Goal: Transaction & Acquisition: Purchase product/service

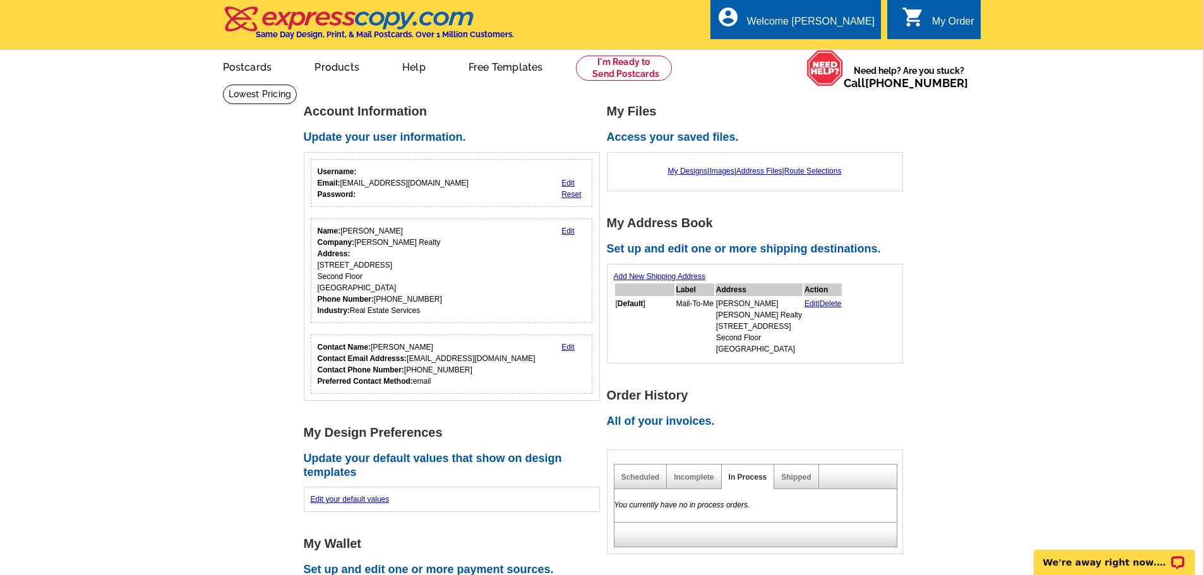
drag, startPoint x: 758, startPoint y: 178, endPoint x: 1027, endPoint y: 162, distance: 269.5
click at [1027, 162] on main "Account Information Update your user information. Username: Email: [EMAIL_ADDRE…" at bounding box center [601, 569] width 1203 height 971
click at [626, 69] on link at bounding box center [624, 68] width 97 height 25
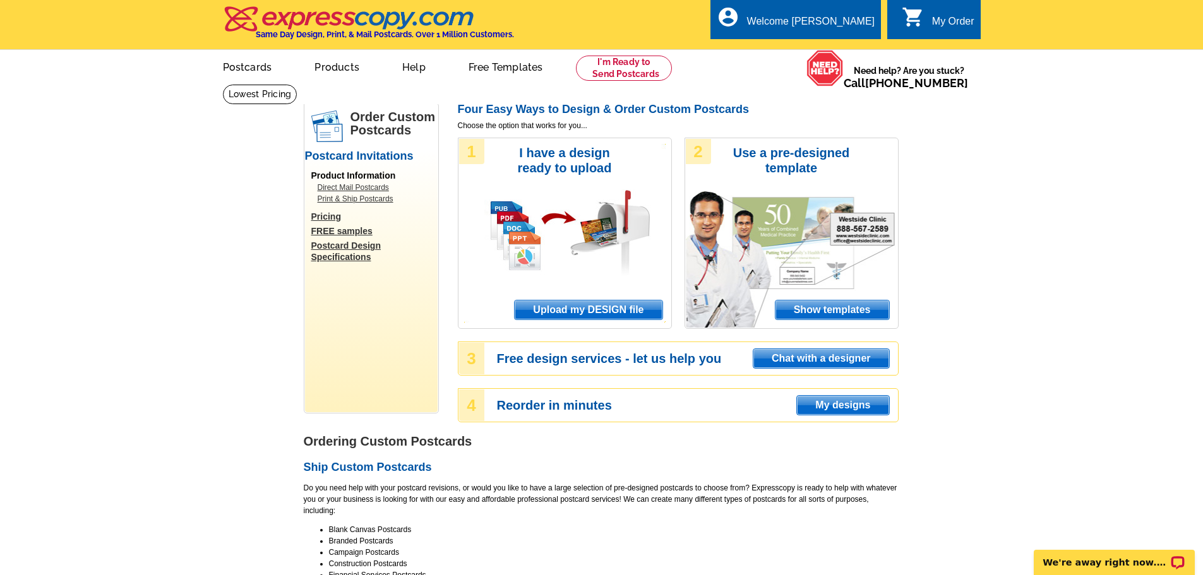
click at [614, 314] on span "Upload my DESIGN file" at bounding box center [588, 310] width 147 height 19
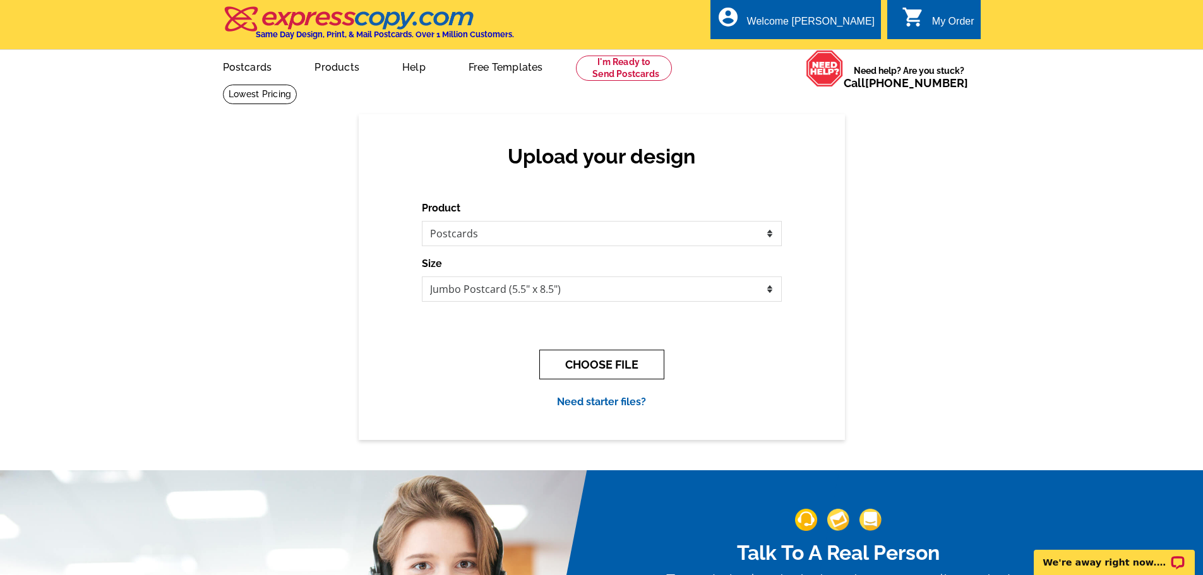
click at [628, 368] on button "CHOOSE FILE" at bounding box center [601, 365] width 125 height 30
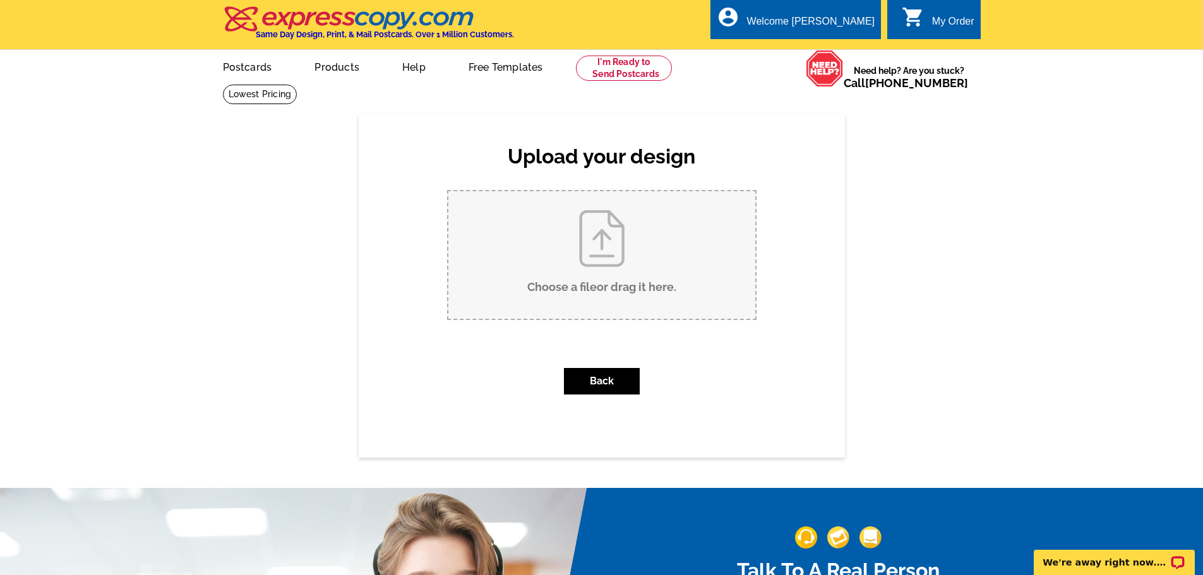
click at [611, 260] on input "Choose a file or drag it here ." at bounding box center [601, 255] width 307 height 128
type input "C:\fakepath\8 Rock JS PC Front-14.pdf"
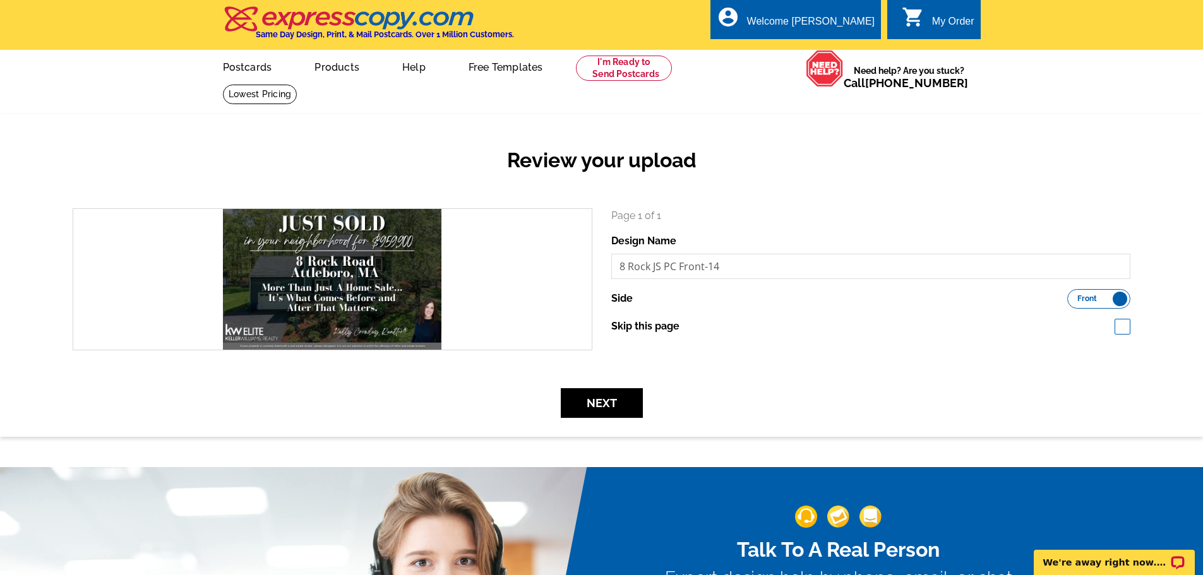
drag, startPoint x: 809, startPoint y: 245, endPoint x: 826, endPoint y: 174, distance: 73.4
click at [826, 172] on h2 "Review your upload" at bounding box center [601, 160] width 1077 height 24
click at [623, 402] on button "Next" at bounding box center [602, 403] width 82 height 30
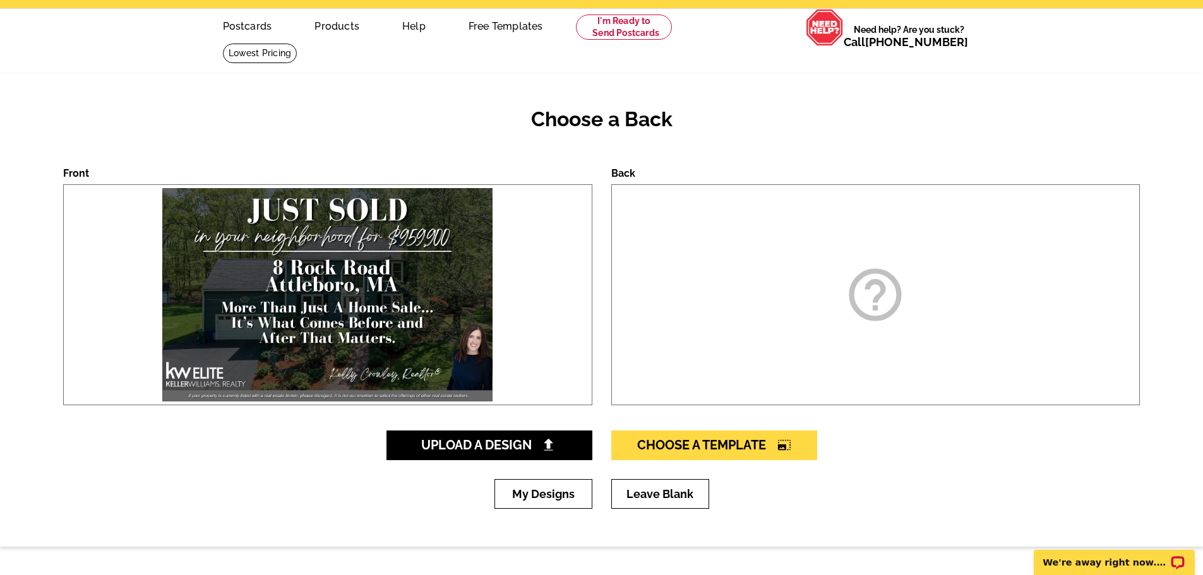
scroll to position [63, 0]
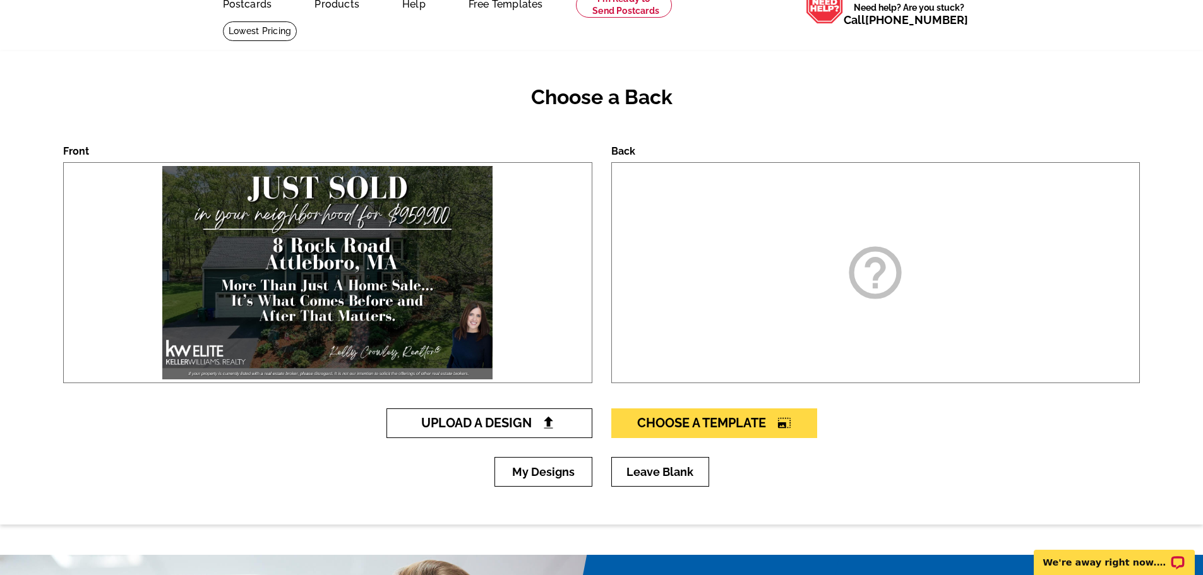
click at [546, 419] on img at bounding box center [548, 422] width 13 height 13
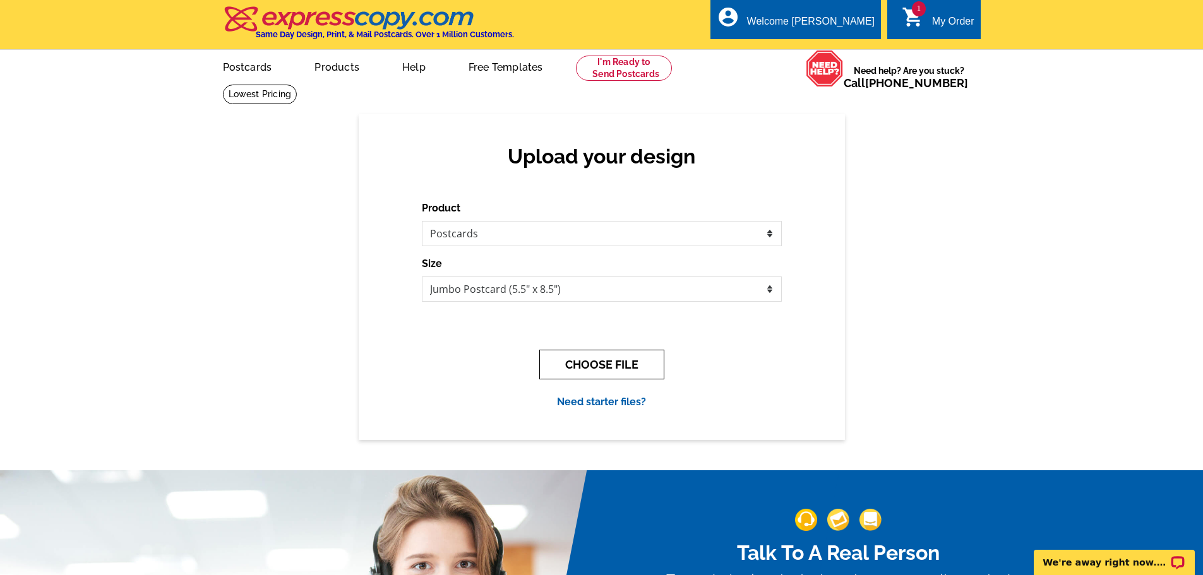
click at [598, 367] on button "CHOOSE FILE" at bounding box center [601, 365] width 125 height 30
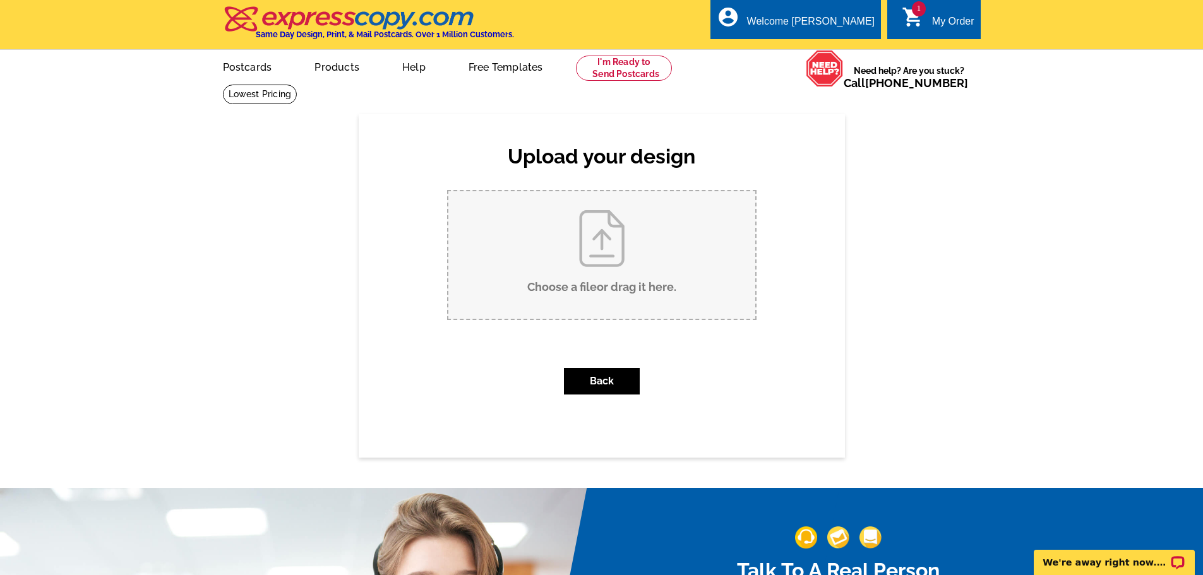
click at [622, 265] on input "Choose a file or drag it here ." at bounding box center [601, 255] width 307 height 128
type input "C:\fakepath\NEW OCT 2025 Back.pdf"
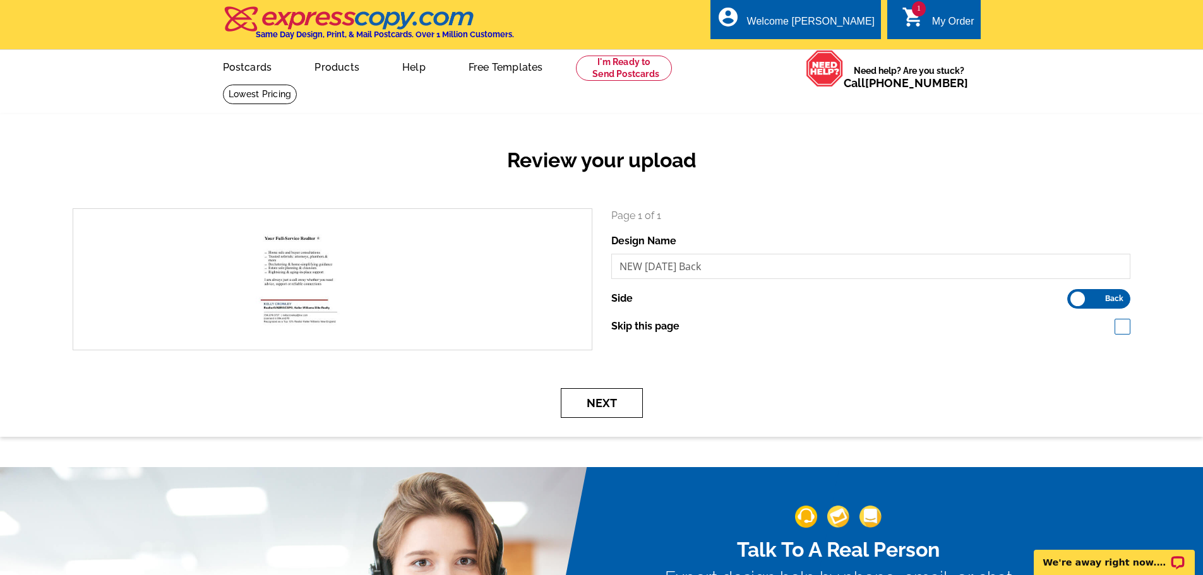
click at [617, 398] on button "Next" at bounding box center [602, 403] width 82 height 30
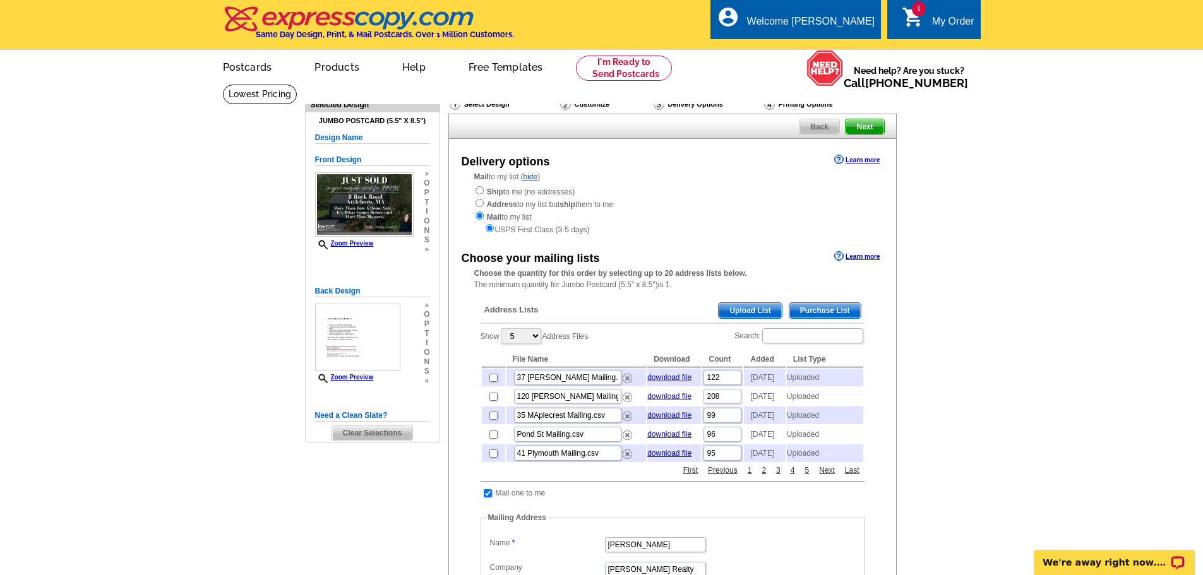
click at [767, 313] on span "Upload List" at bounding box center [750, 310] width 63 height 15
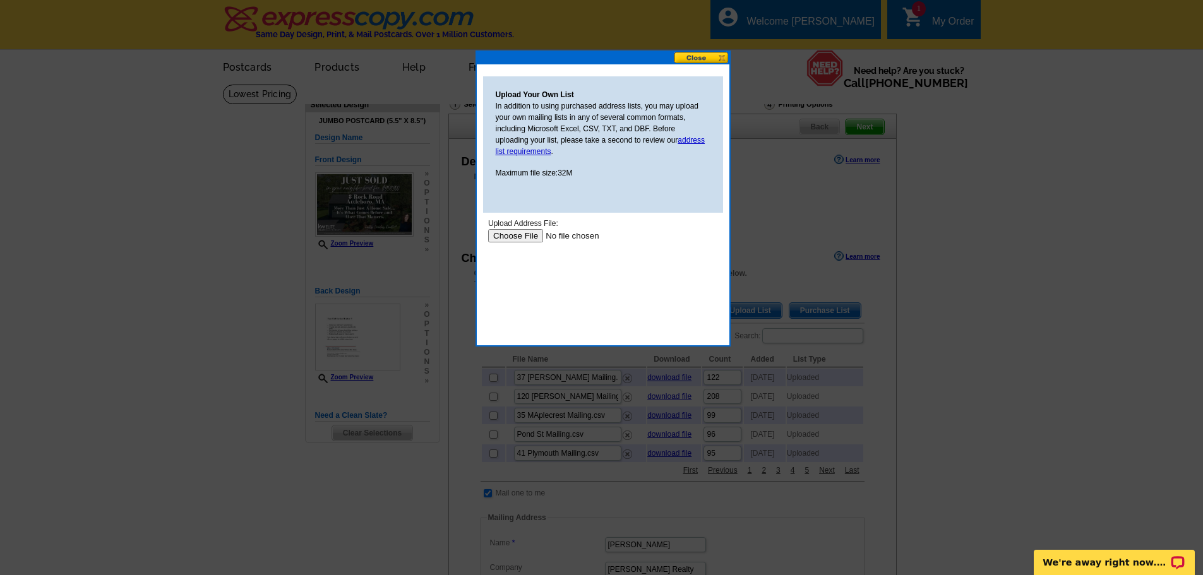
click at [537, 235] on input "file" at bounding box center [567, 235] width 160 height 13
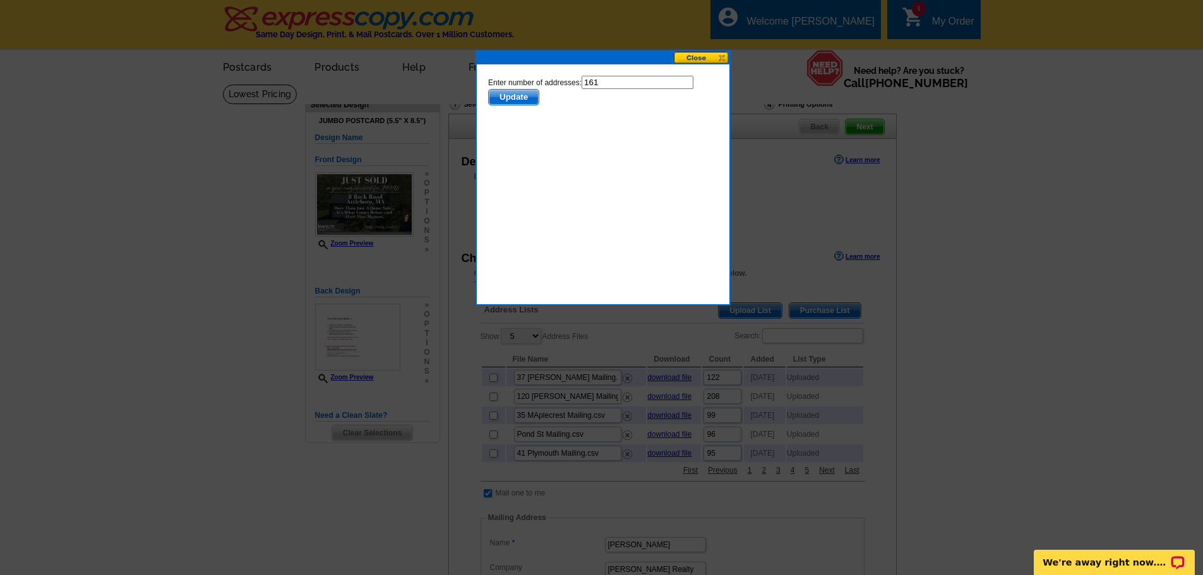
click at [527, 95] on span "Update" at bounding box center [513, 97] width 50 height 15
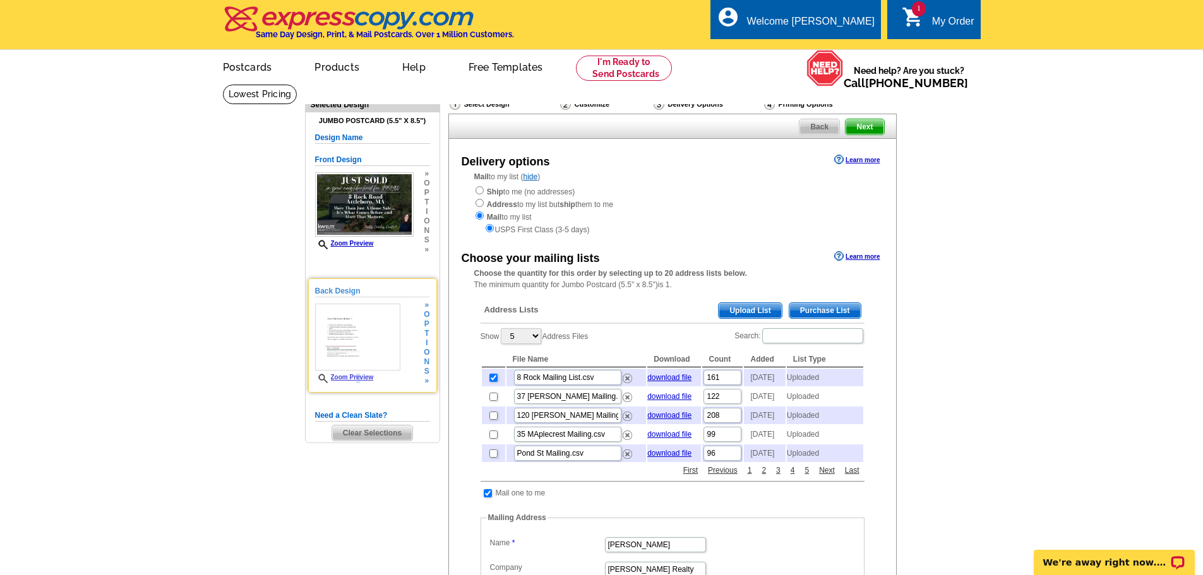
click at [356, 381] on link "Zoom Preview" at bounding box center [344, 377] width 59 height 7
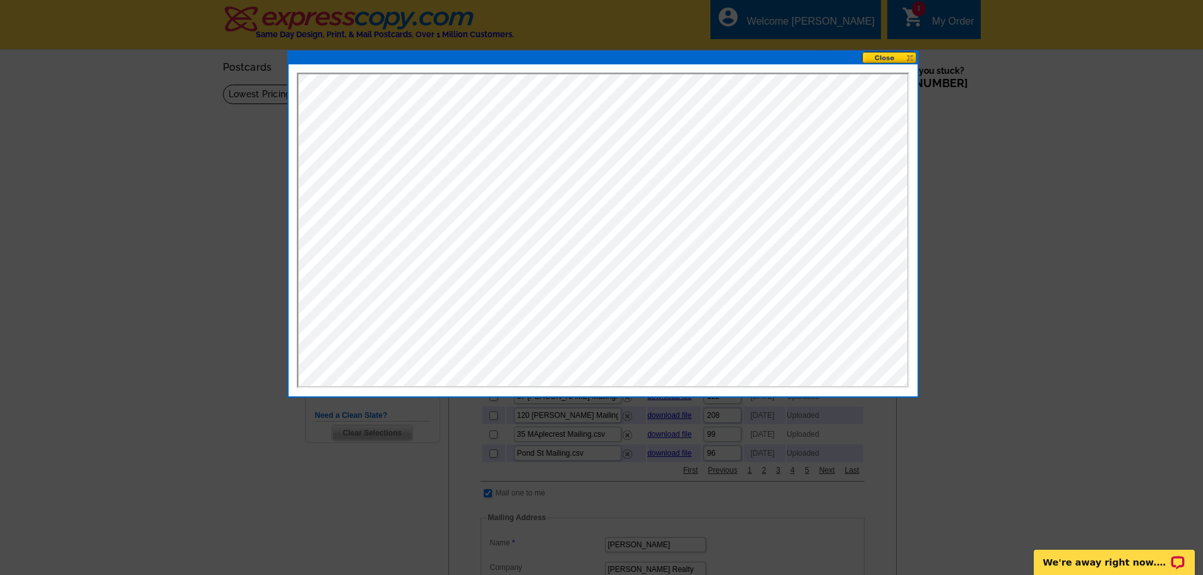
click at [873, 54] on button at bounding box center [890, 58] width 56 height 12
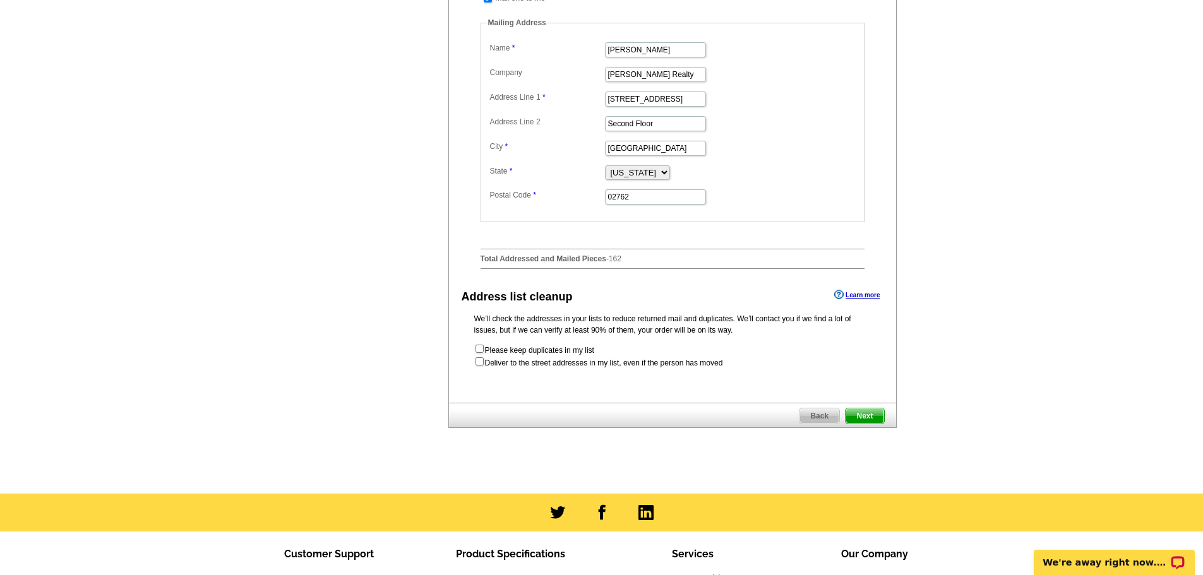
scroll to position [568, 0]
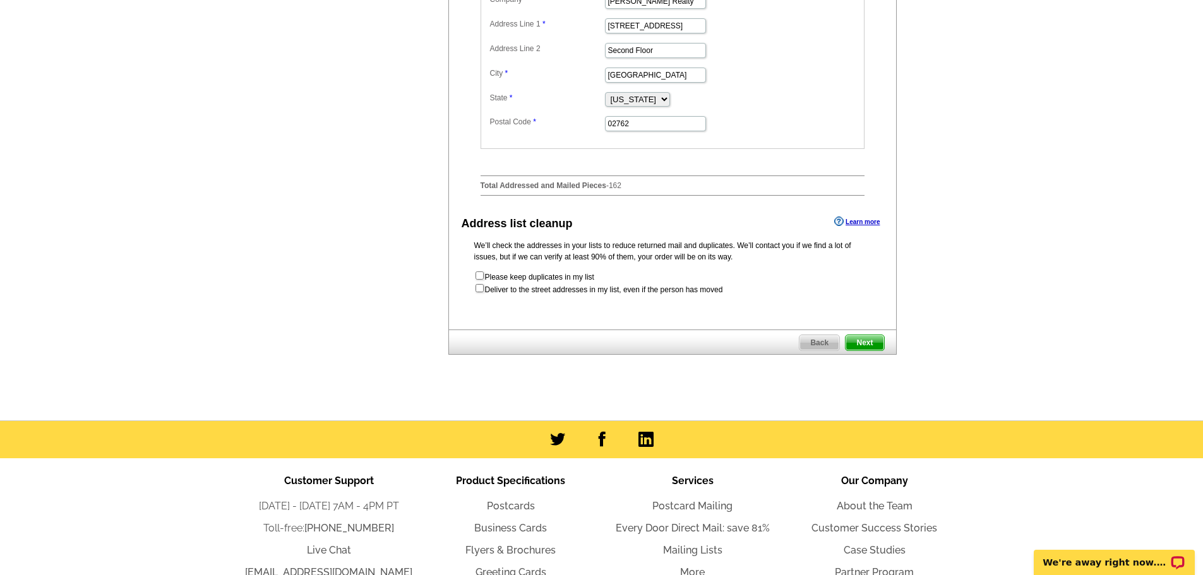
click at [880, 350] on span "Next" at bounding box center [865, 342] width 38 height 15
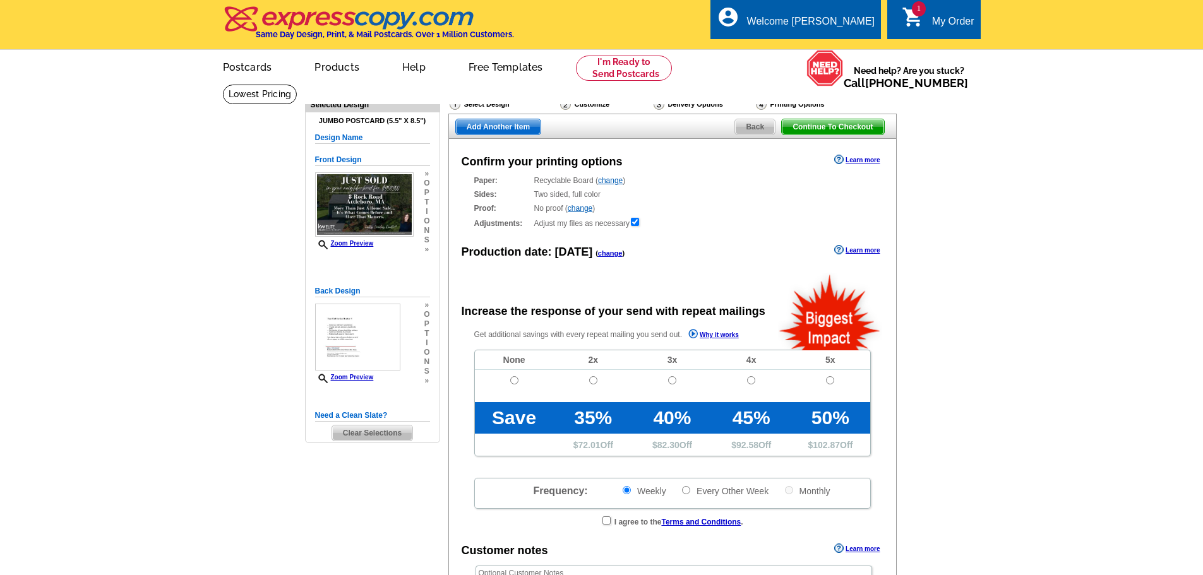
radio input "false"
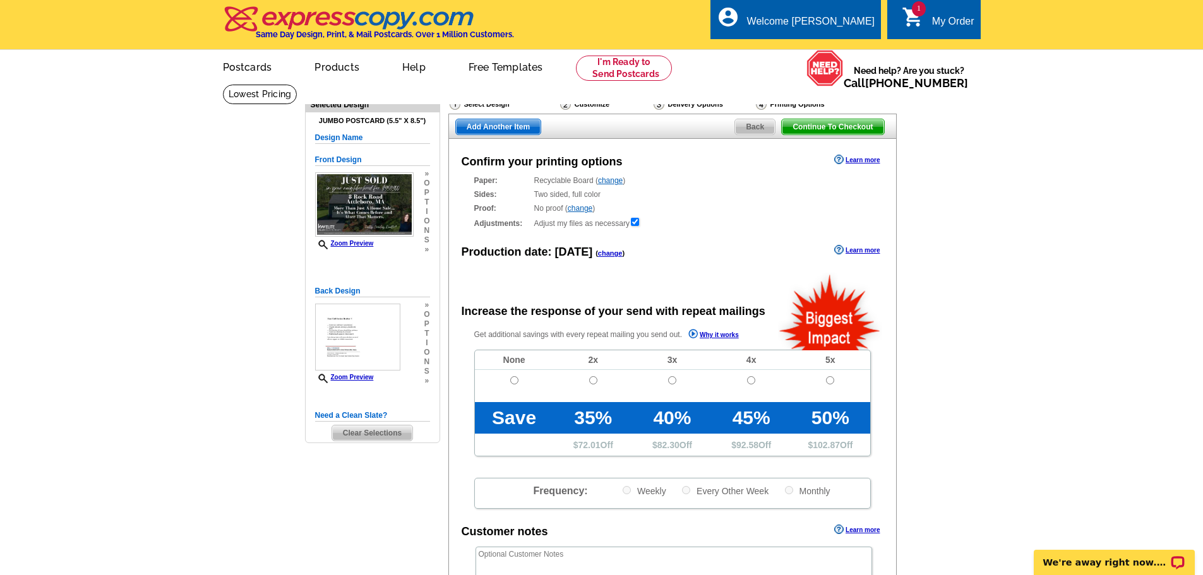
scroll to position [63, 0]
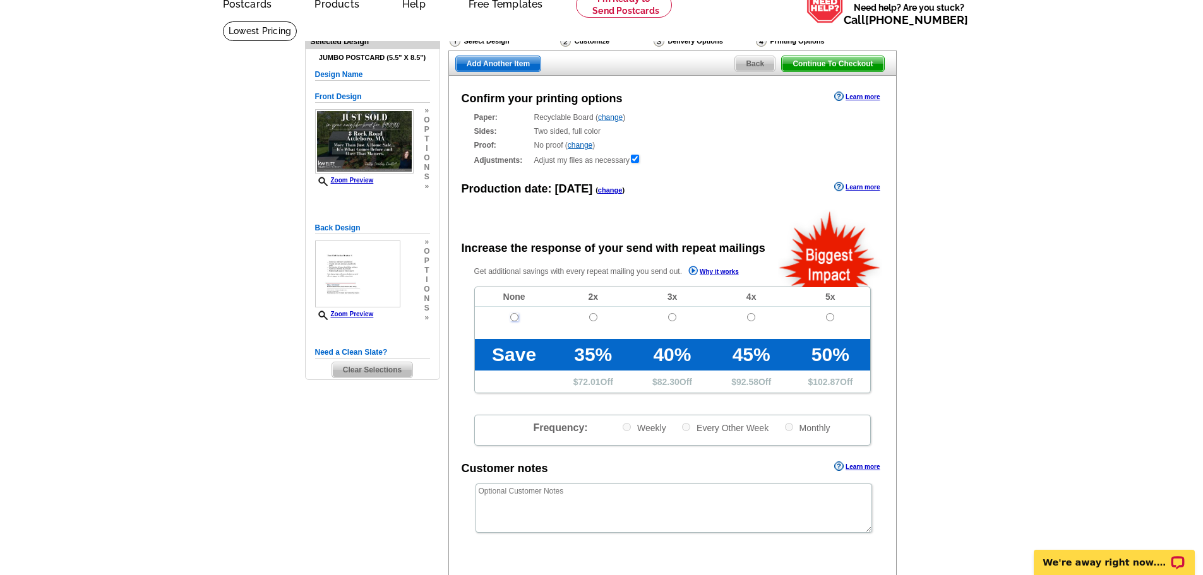
click at [517, 319] on input "radio" at bounding box center [514, 317] width 8 height 8
radio input "true"
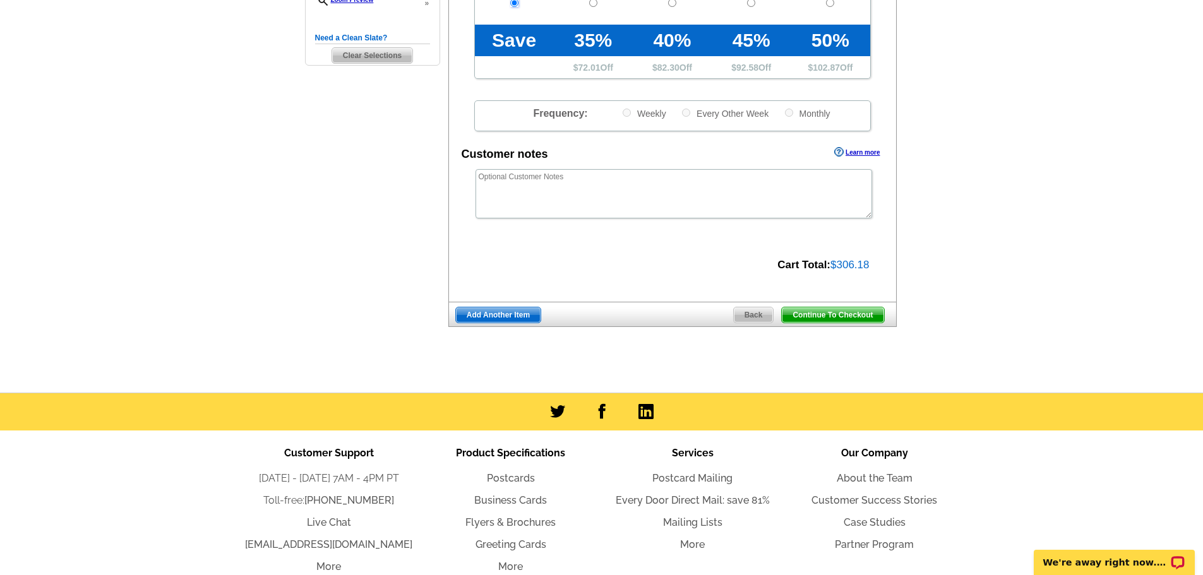
scroll to position [379, 0]
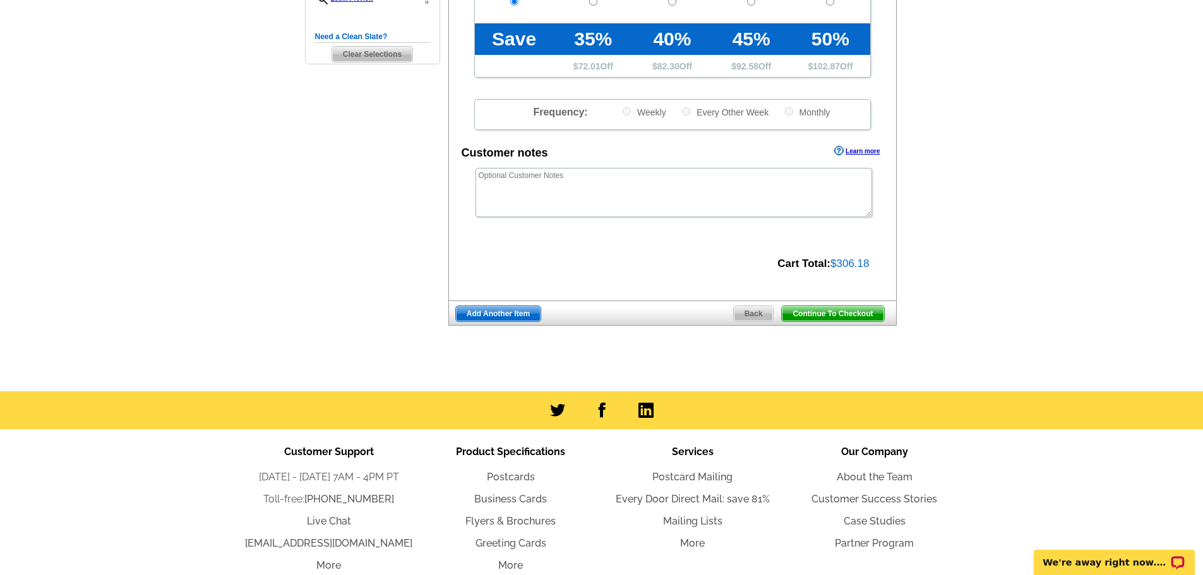
click at [808, 312] on span "Continue To Checkout" at bounding box center [833, 313] width 102 height 15
click at [828, 315] on span "Continue To Checkout" at bounding box center [833, 313] width 102 height 15
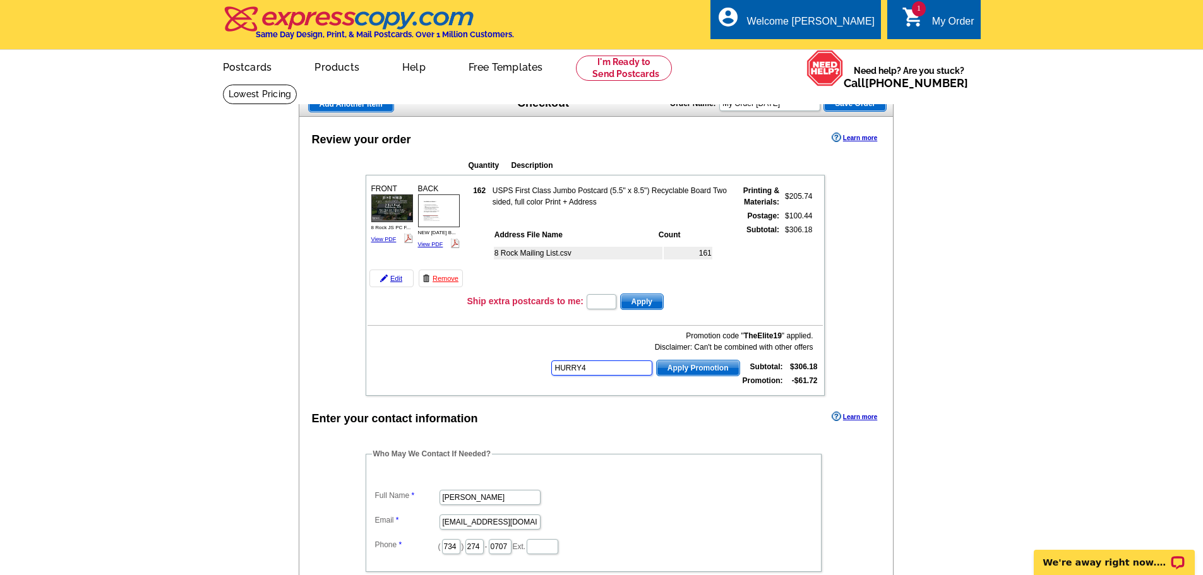
type input "HURRY40"
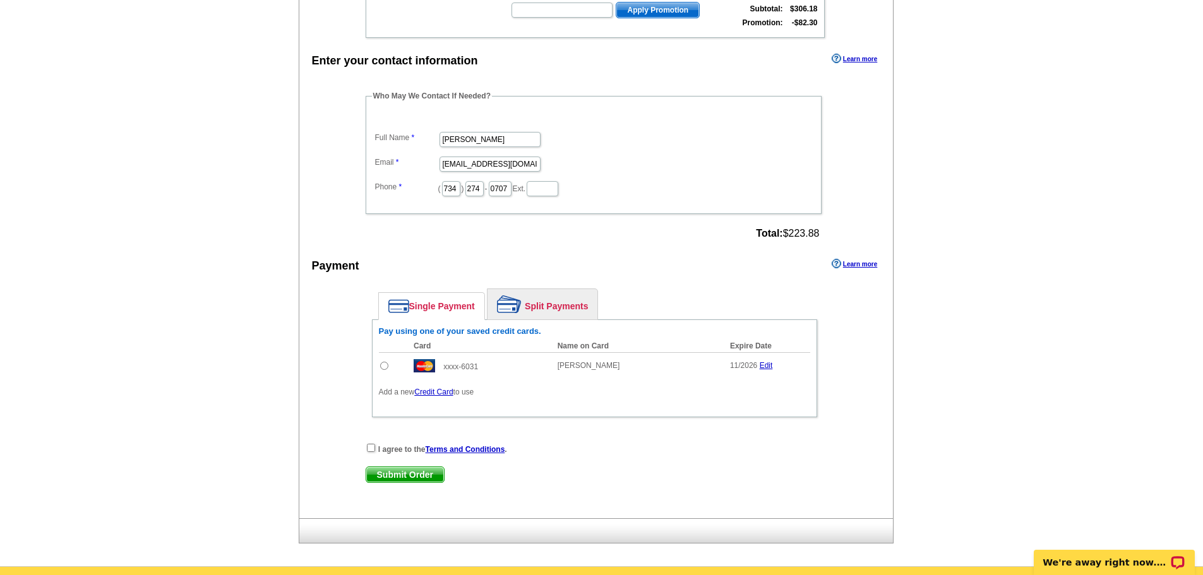
scroll to position [379, 0]
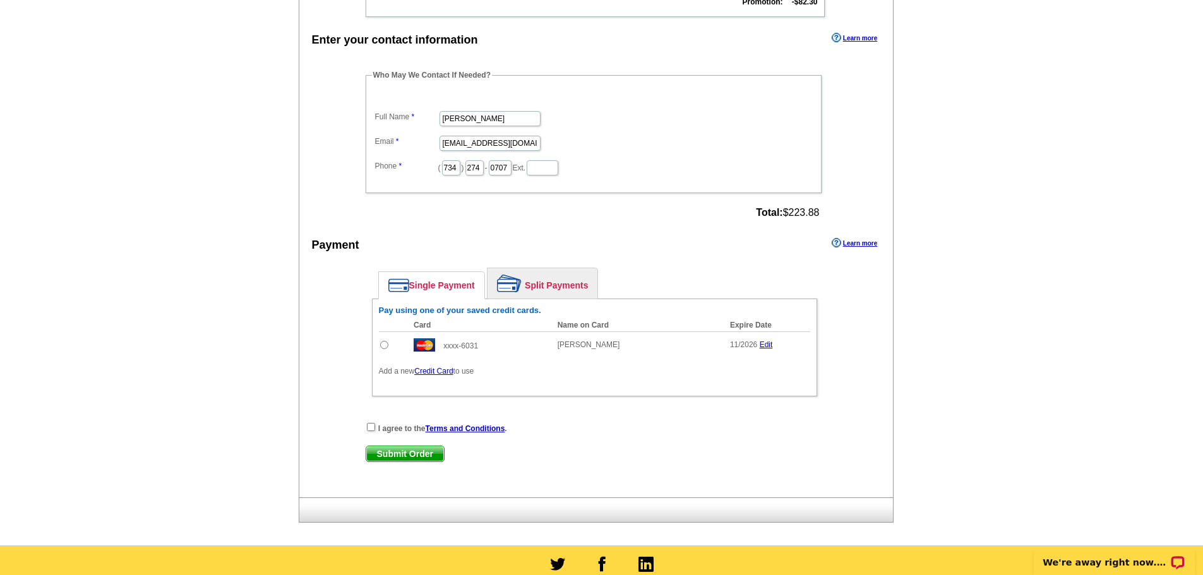
click at [382, 349] on input "radio" at bounding box center [384, 345] width 8 height 8
radio input "true"
click at [370, 429] on input "checkbox" at bounding box center [371, 427] width 8 height 8
checkbox input "true"
click at [391, 453] on span "Submit Order" at bounding box center [405, 453] width 78 height 15
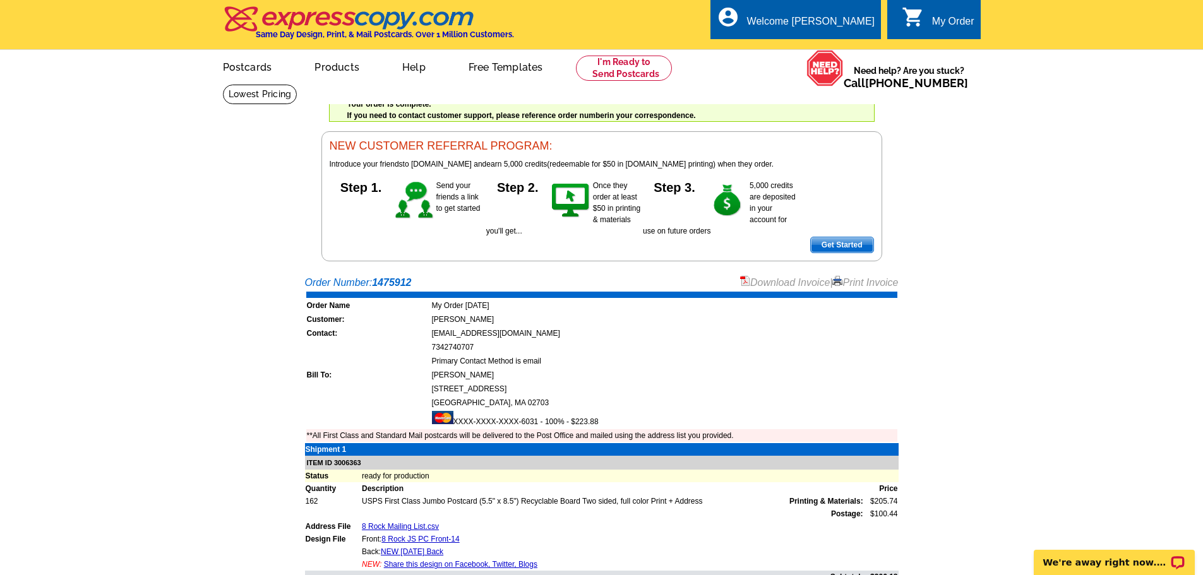
click at [784, 282] on link "Download Invoice" at bounding box center [785, 282] width 90 height 11
click at [601, 73] on link at bounding box center [624, 68] width 97 height 25
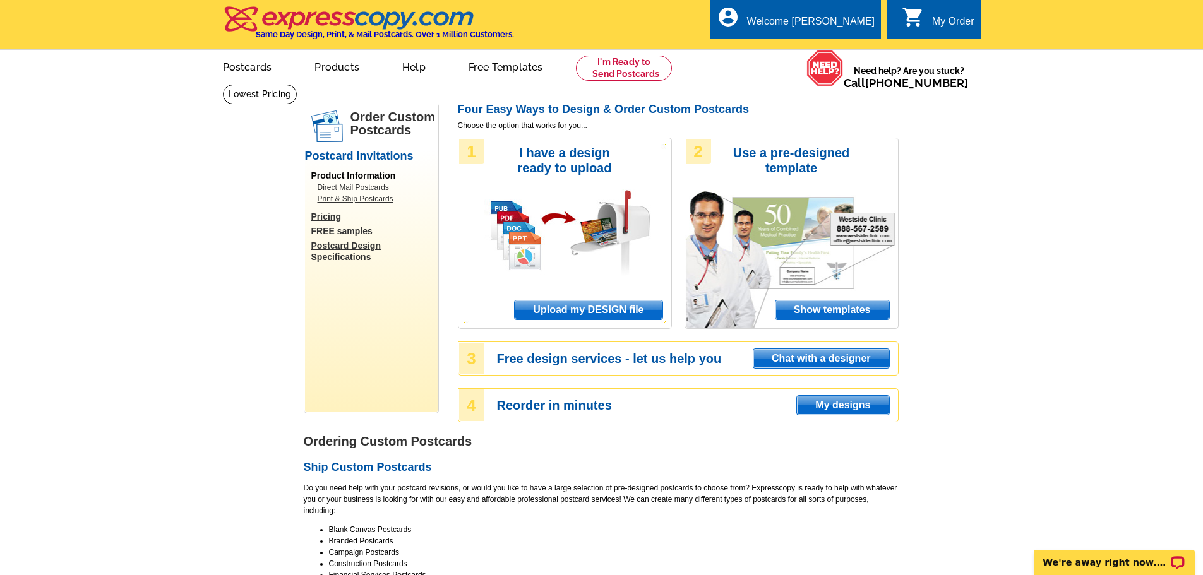
click at [611, 310] on span "Upload my DESIGN file" at bounding box center [588, 310] width 147 height 19
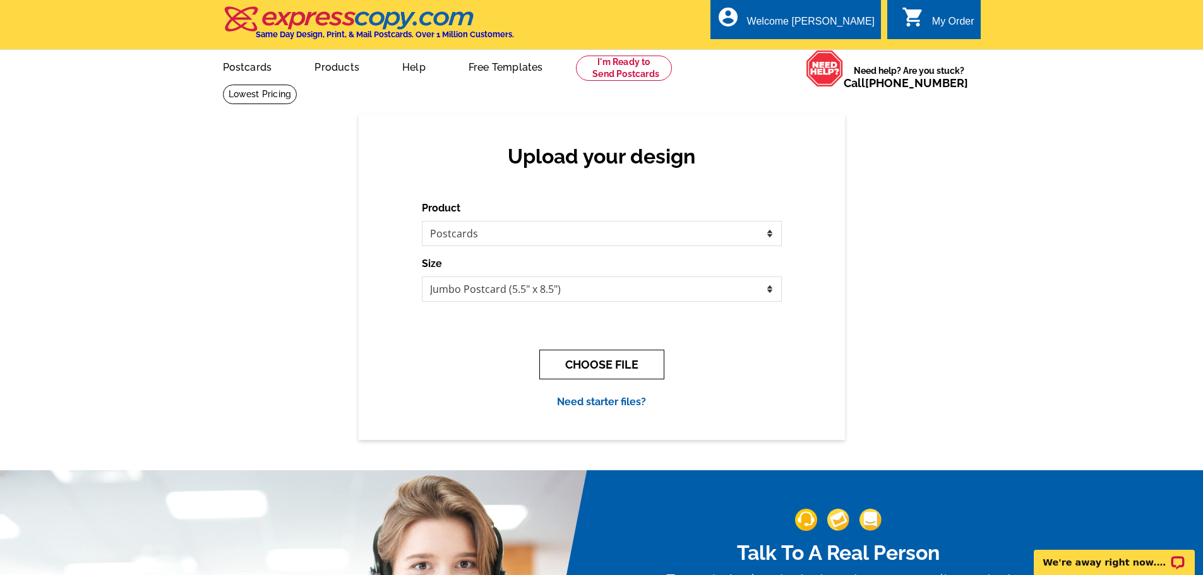
click at [582, 359] on button "CHOOSE FILE" at bounding box center [601, 365] width 125 height 30
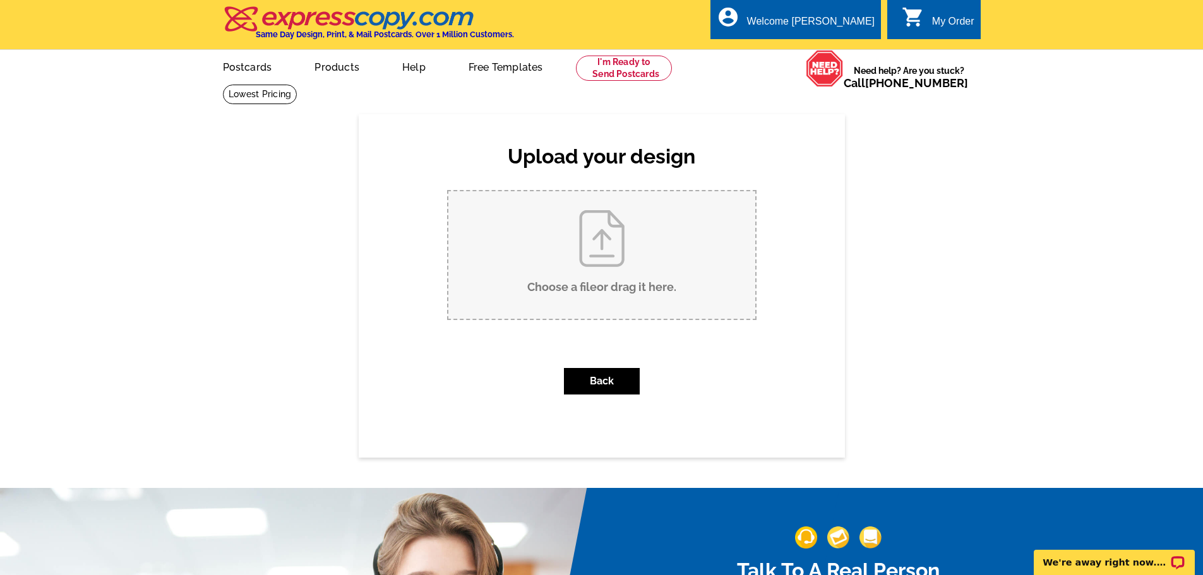
click at [597, 284] on input "Choose a file or drag it here ." at bounding box center [601, 255] width 307 height 128
type input "C:\fakepath\58 Reed JS PC Front-1.pdf"
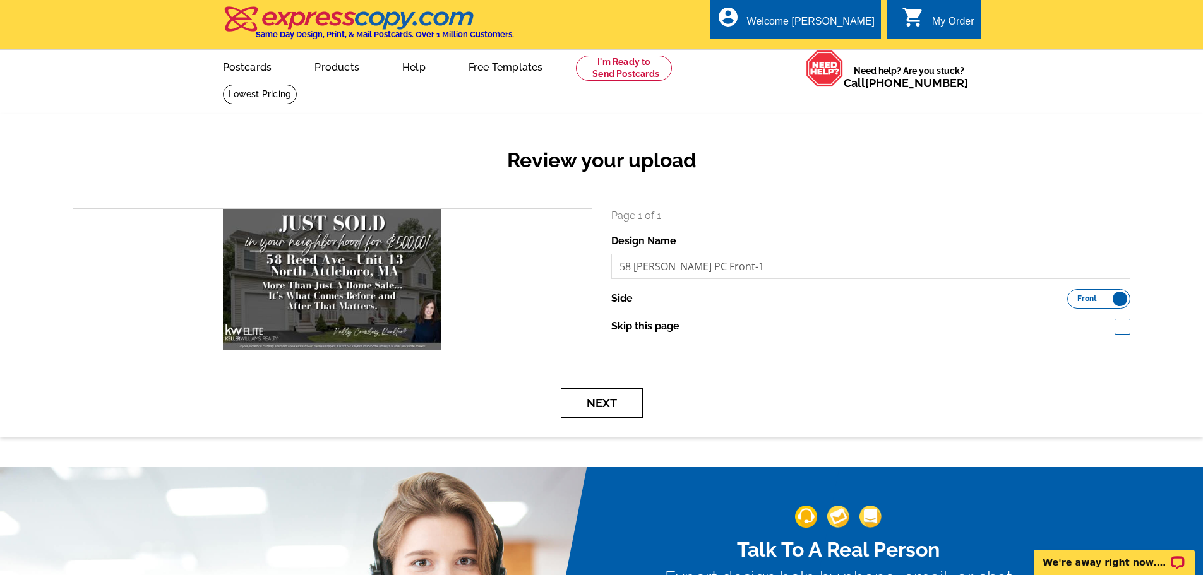
click at [623, 400] on button "Next" at bounding box center [602, 403] width 82 height 30
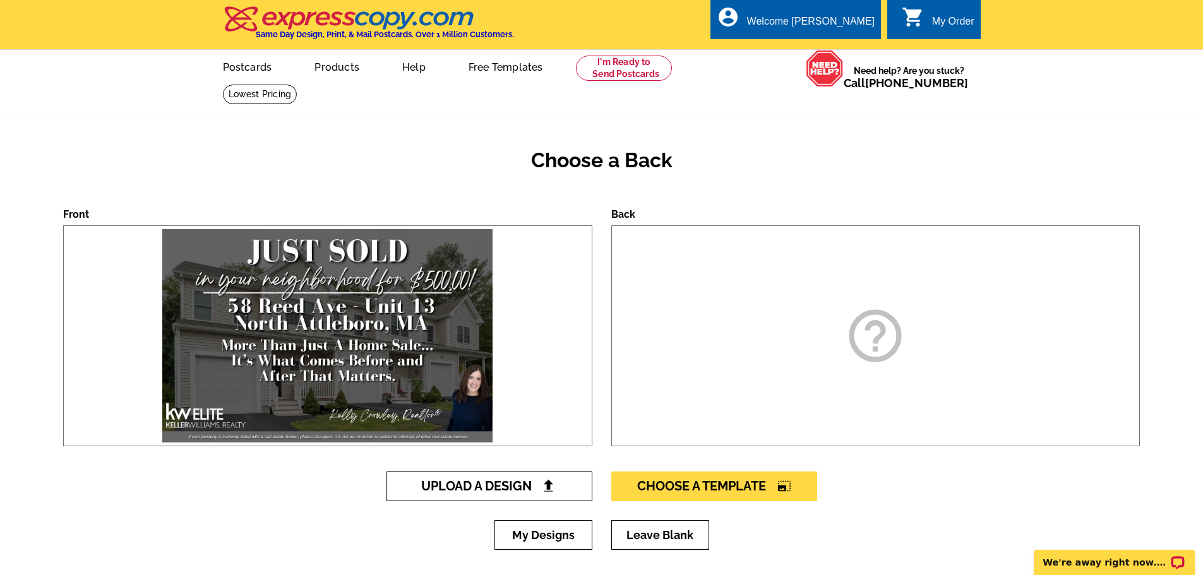
click at [520, 482] on span "Upload A Design" at bounding box center [489, 486] width 136 height 15
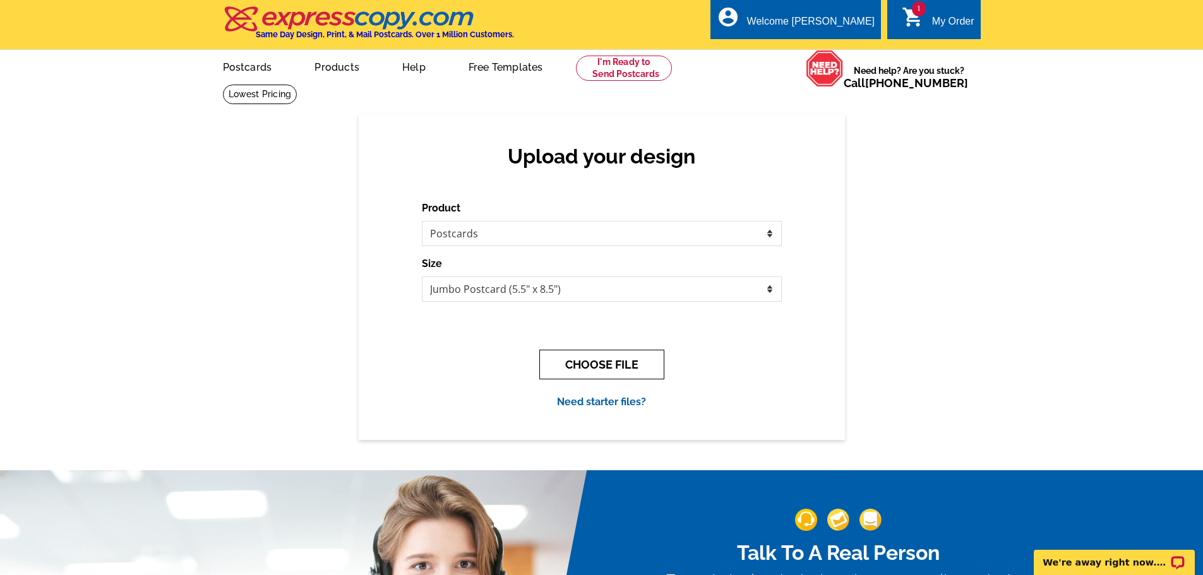
click at [612, 361] on button "CHOOSE FILE" at bounding box center [601, 365] width 125 height 30
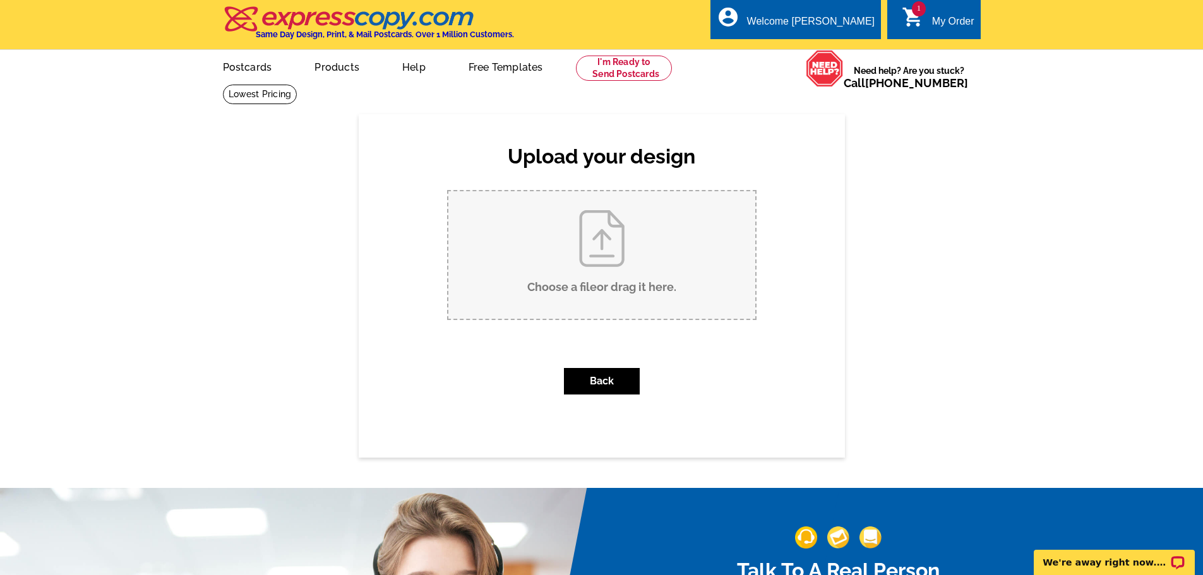
click at [576, 230] on input "Choose a file or drag it here ." at bounding box center [601, 255] width 307 height 128
type input "C:\fakepath\NEW [DATE] Back.pdf"
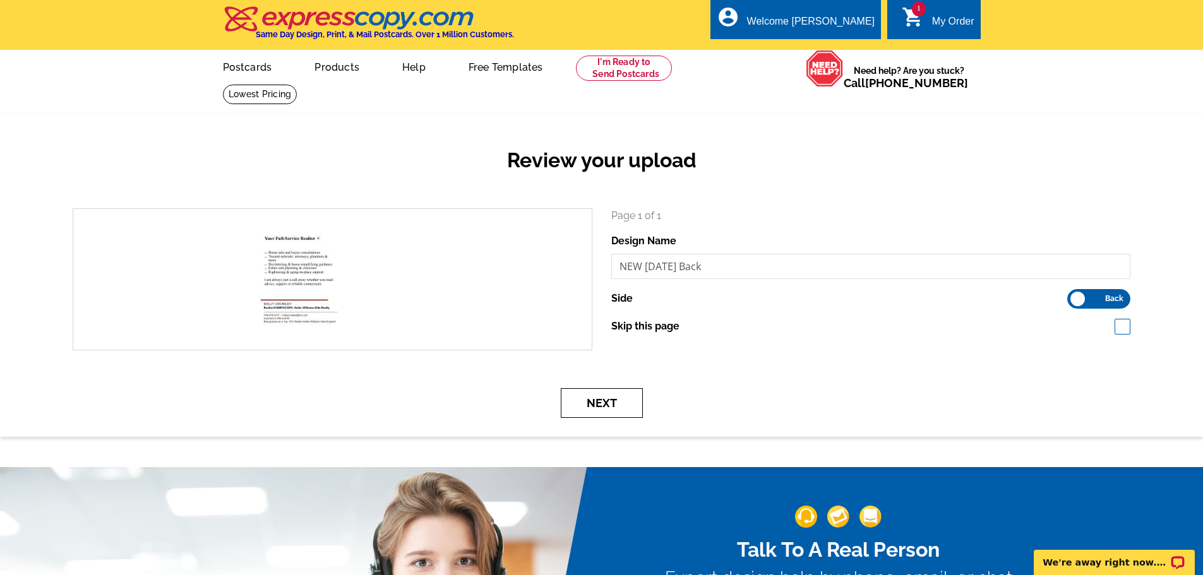
click at [613, 403] on button "Next" at bounding box center [602, 403] width 82 height 30
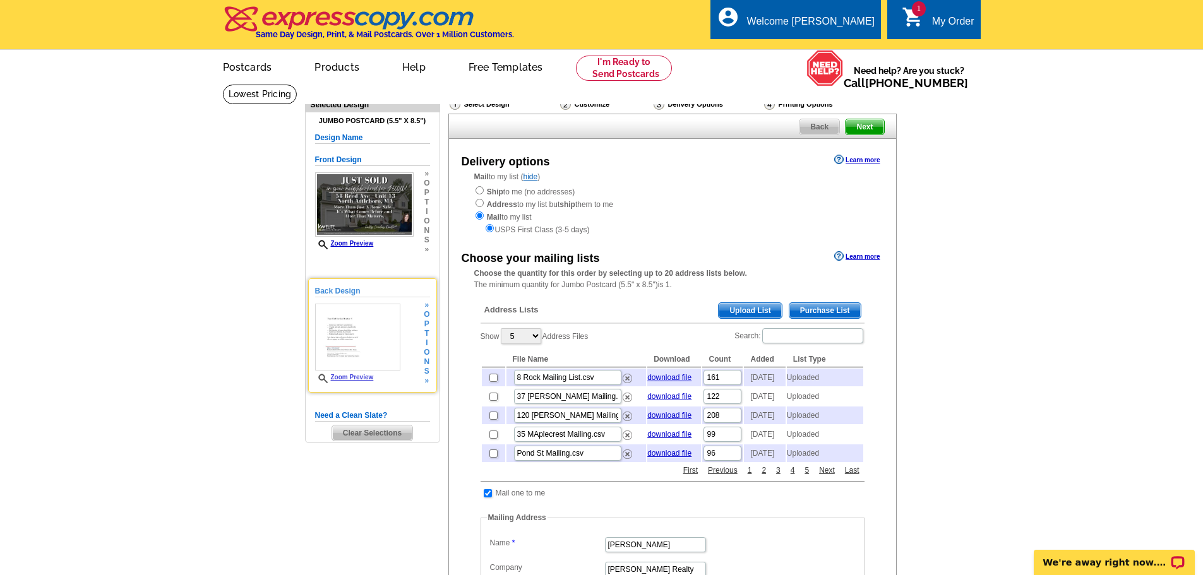
click at [371, 380] on link "Zoom Preview" at bounding box center [344, 377] width 59 height 7
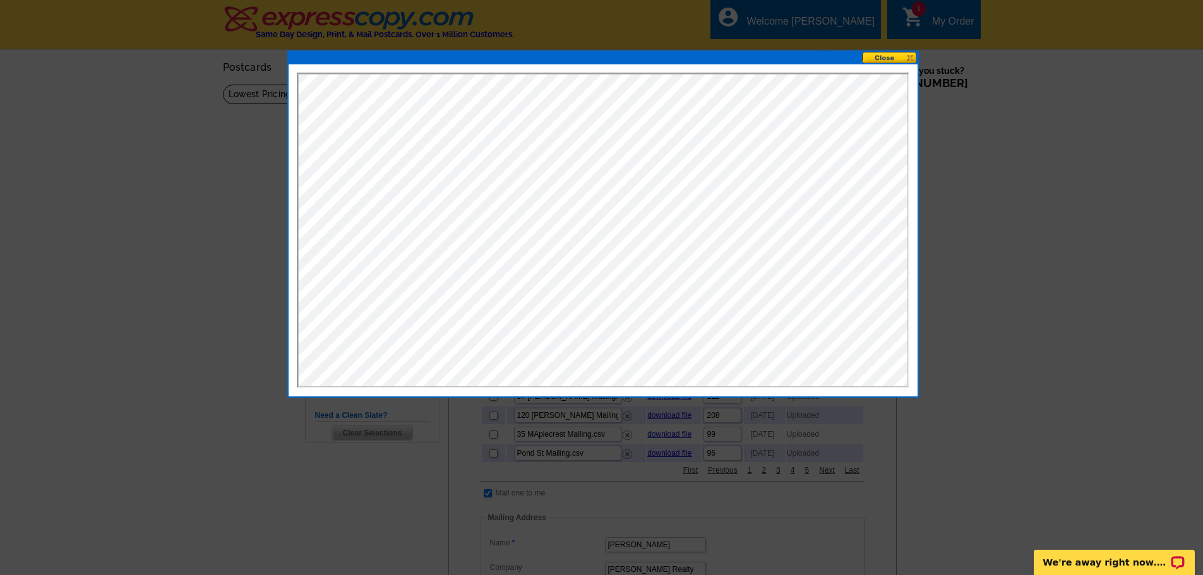
click at [877, 57] on button at bounding box center [890, 58] width 56 height 12
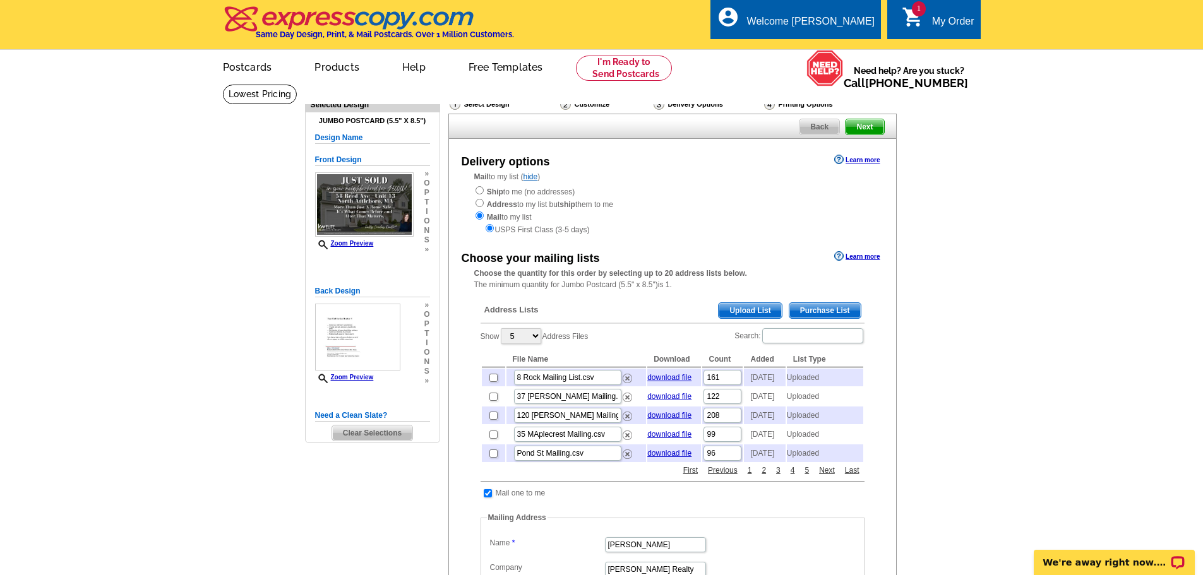
click at [741, 308] on span "Upload List" at bounding box center [750, 310] width 63 height 15
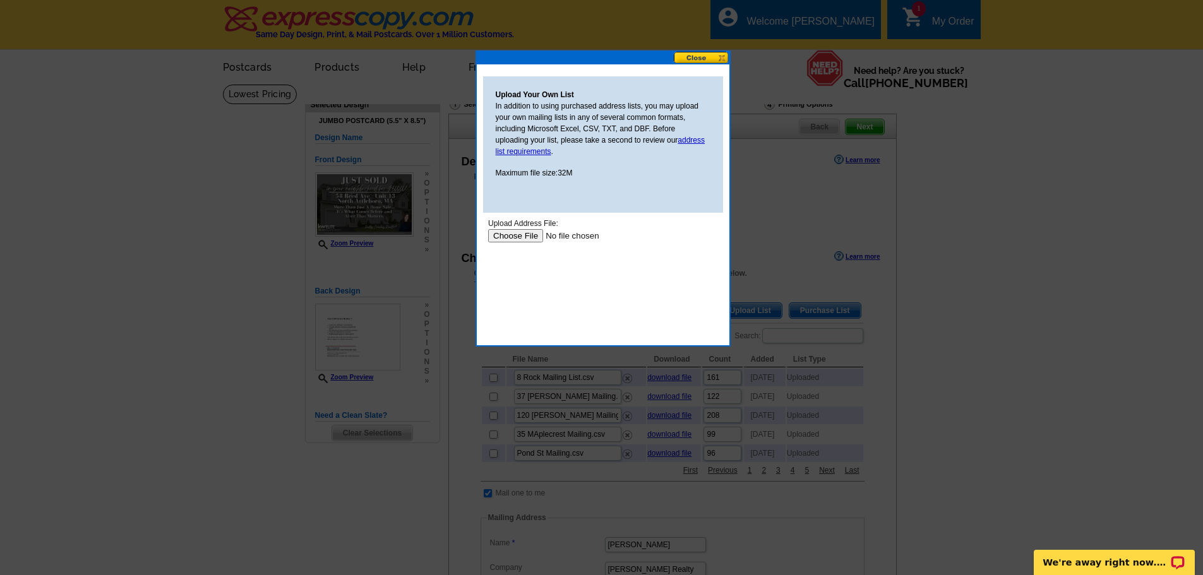
click at [526, 238] on input "file" at bounding box center [567, 235] width 160 height 13
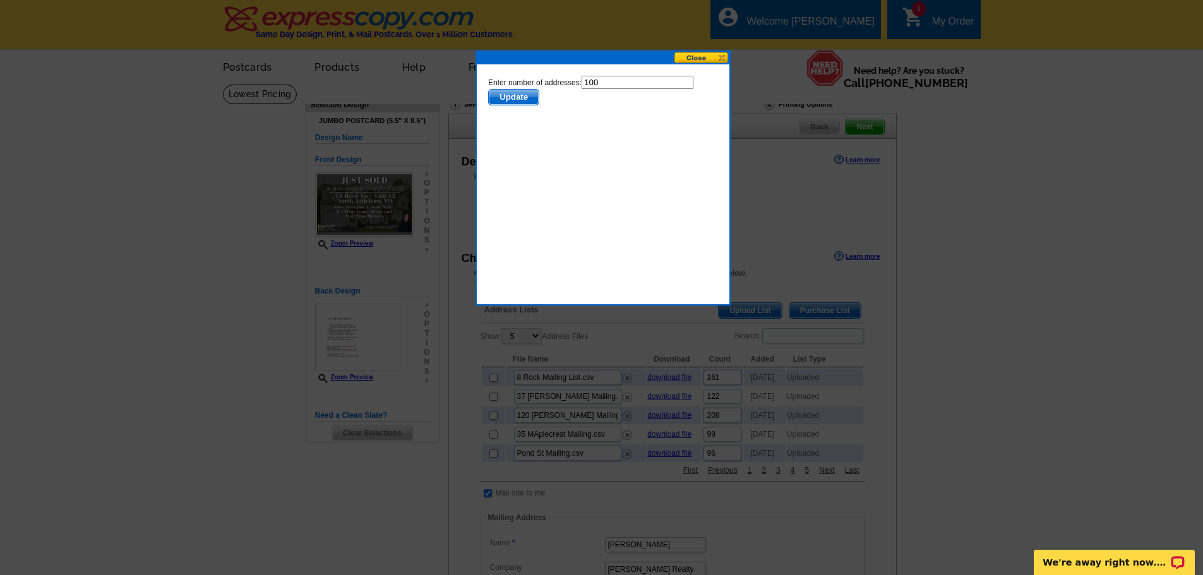
click at [524, 92] on span "Update" at bounding box center [513, 97] width 50 height 15
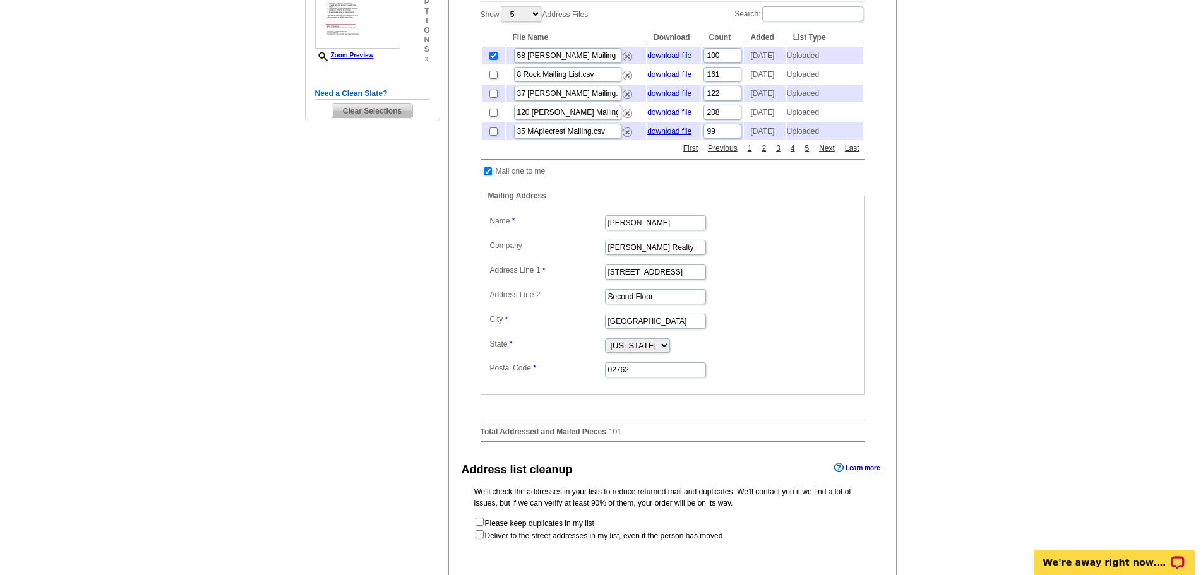
scroll to position [442, 0]
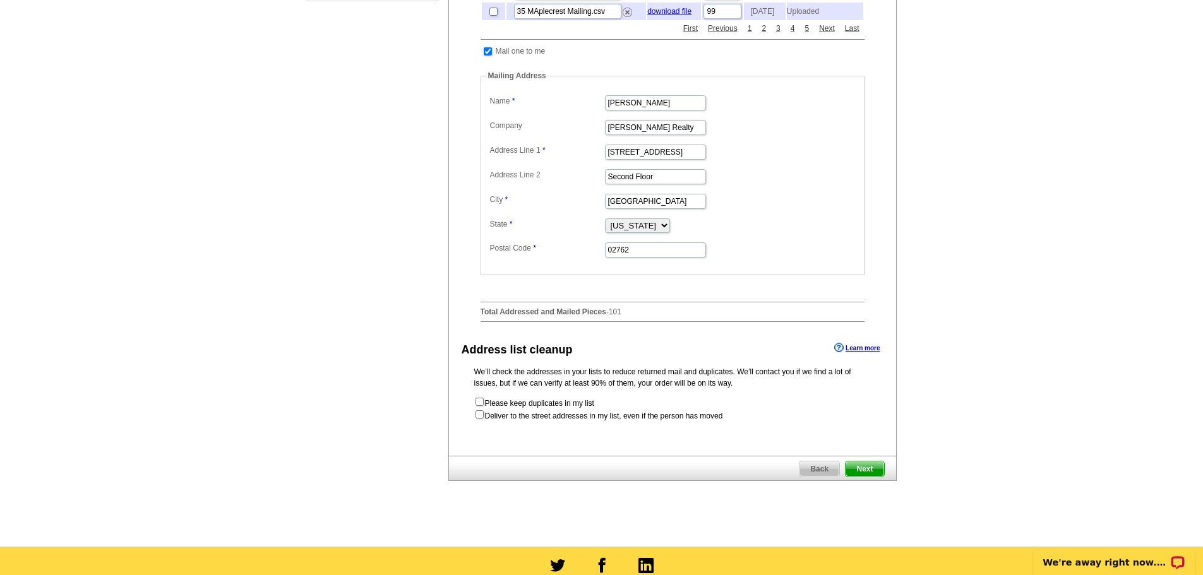
click at [863, 477] on span "Next" at bounding box center [865, 469] width 38 height 15
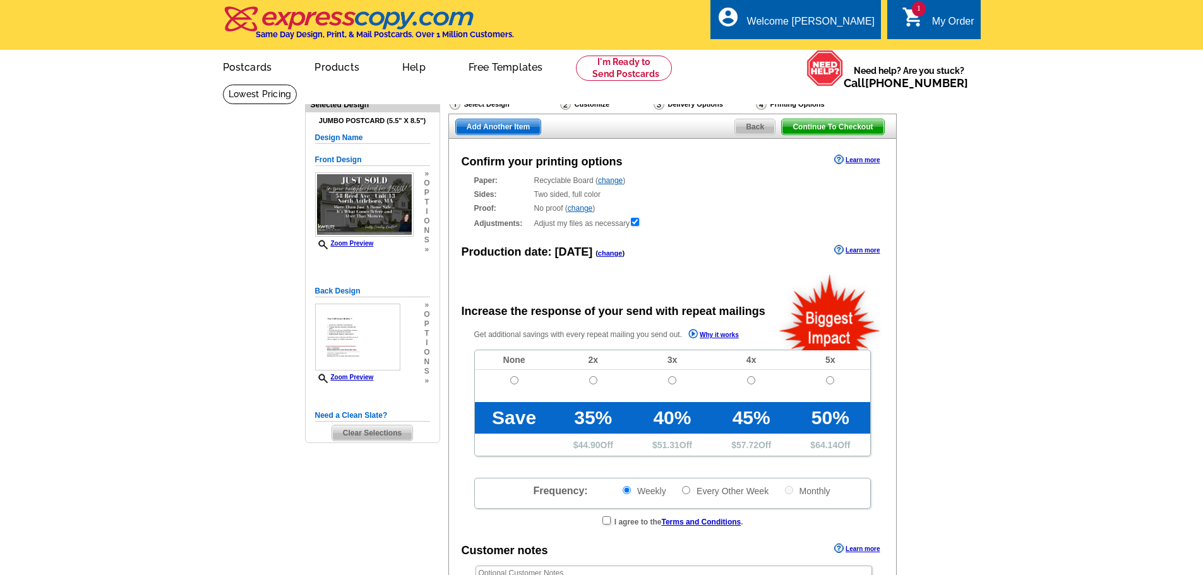
radio input "false"
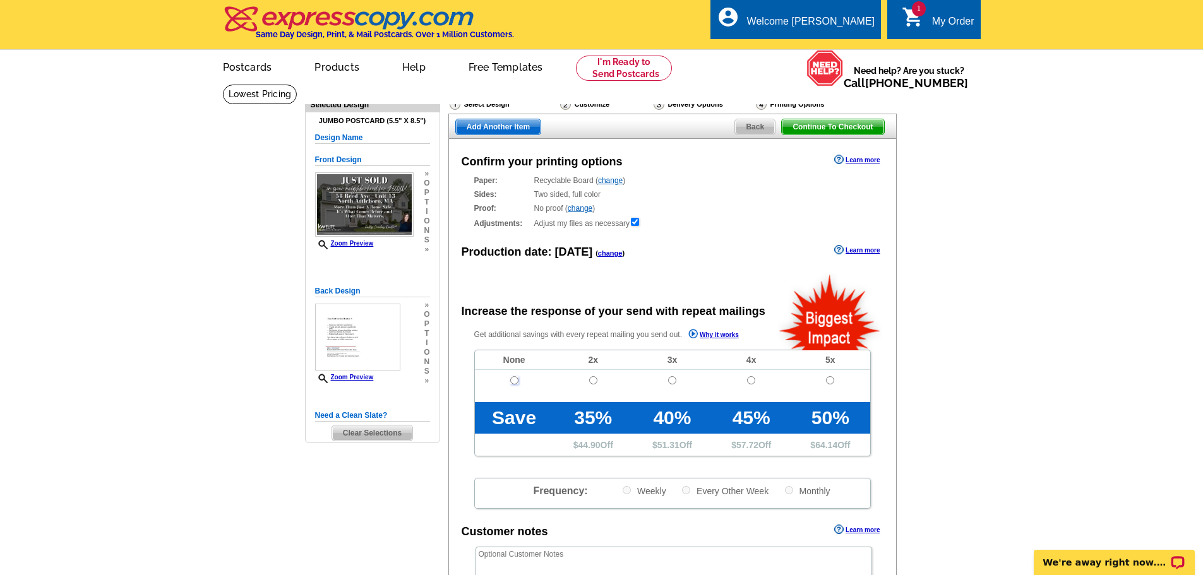
click at [514, 383] on input "radio" at bounding box center [514, 380] width 8 height 8
radio input "true"
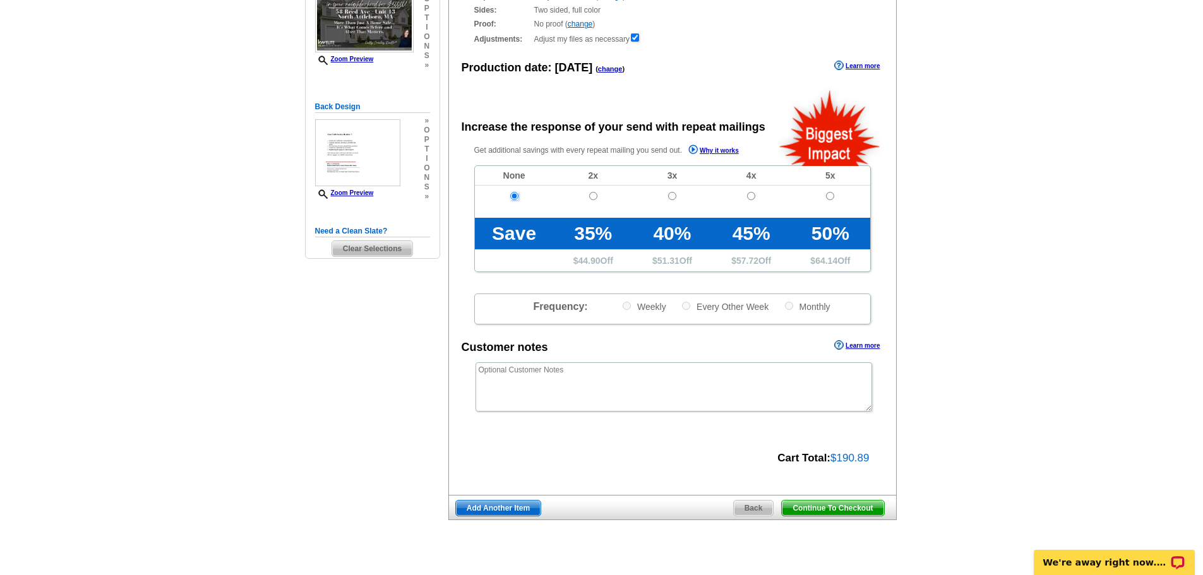
scroll to position [253, 0]
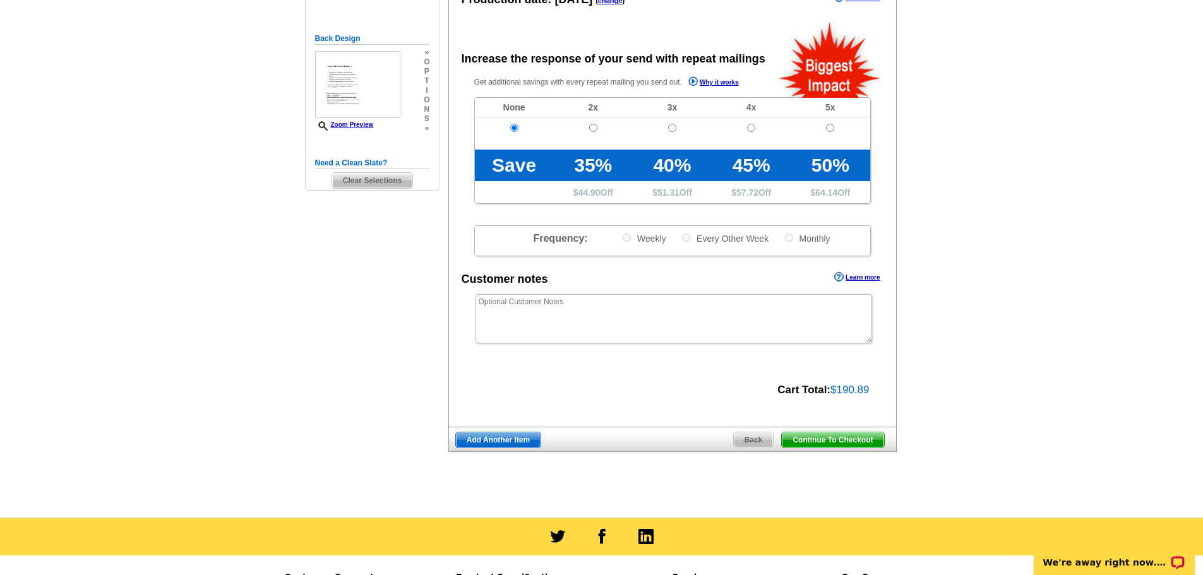
click at [823, 441] on span "Continue To Checkout" at bounding box center [833, 440] width 102 height 15
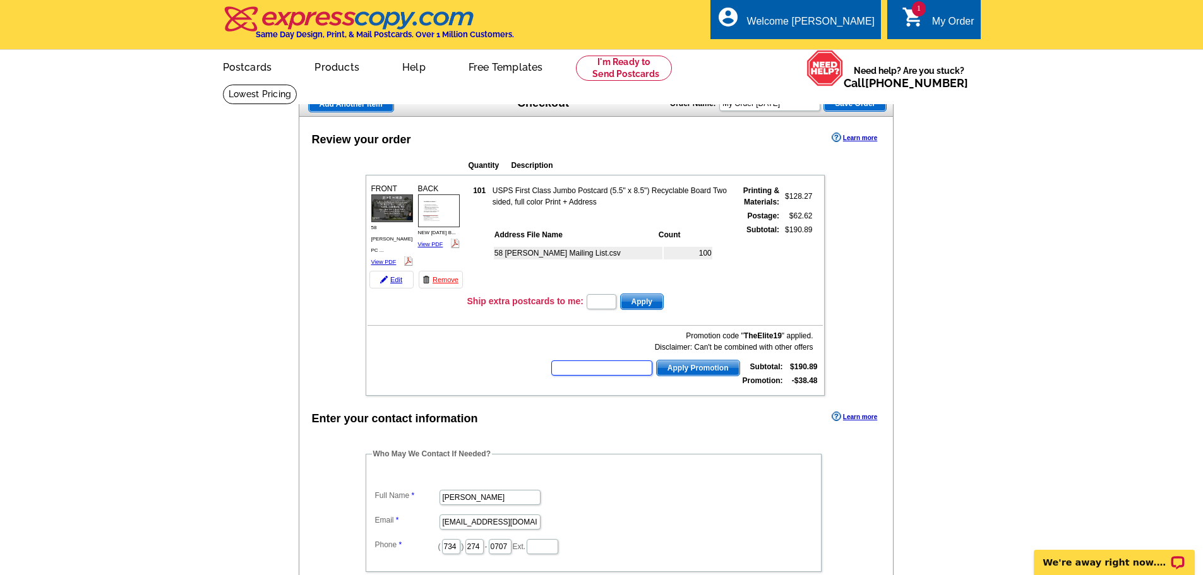
click at [608, 371] on input "text" at bounding box center [601, 368] width 101 height 15
paste input "PMUSA50"
type input "PMUSA50"
click at [695, 369] on span "Apply Promotion" at bounding box center [698, 368] width 83 height 15
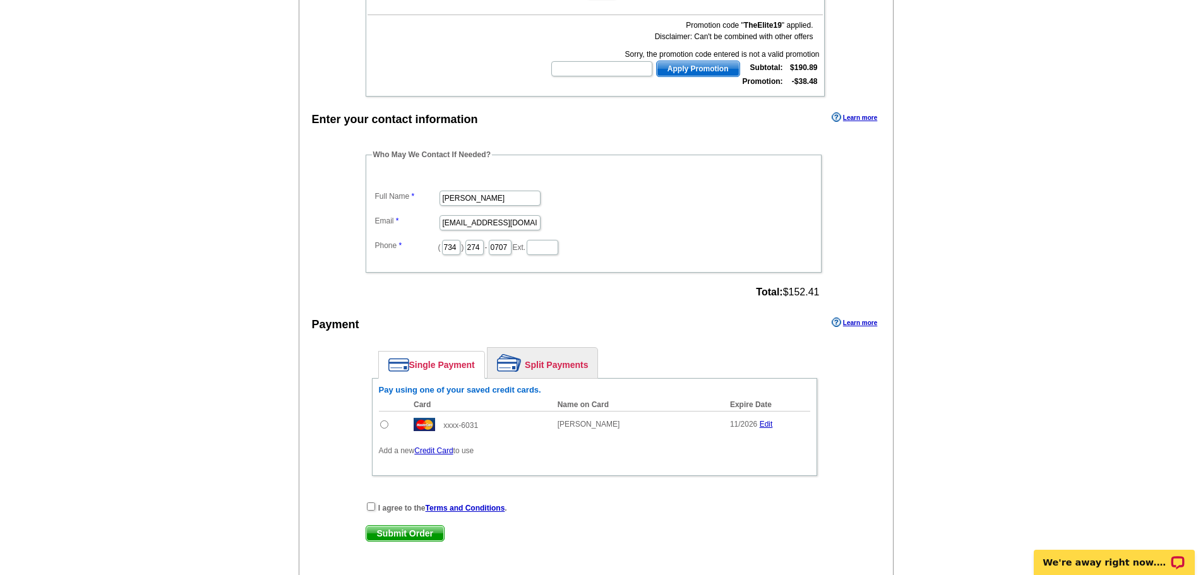
scroll to position [316, 0]
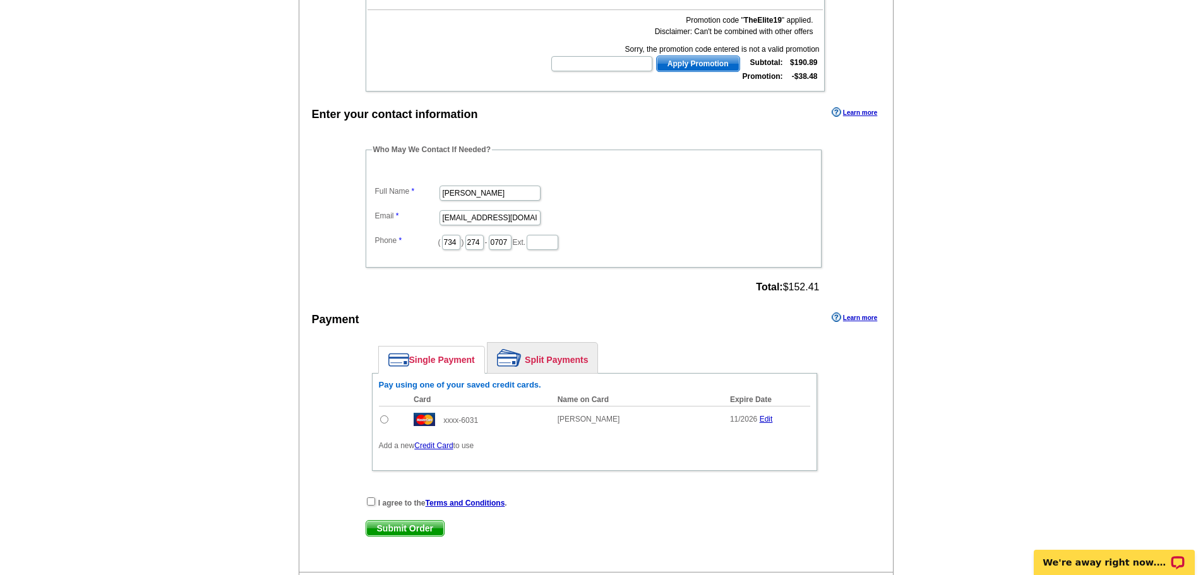
click at [387, 421] on input "radio" at bounding box center [384, 419] width 8 height 8
radio input "true"
drag, startPoint x: 370, startPoint y: 503, endPoint x: 402, endPoint y: 520, distance: 36.1
click at [370, 503] on input "checkbox" at bounding box center [371, 502] width 8 height 8
checkbox input "true"
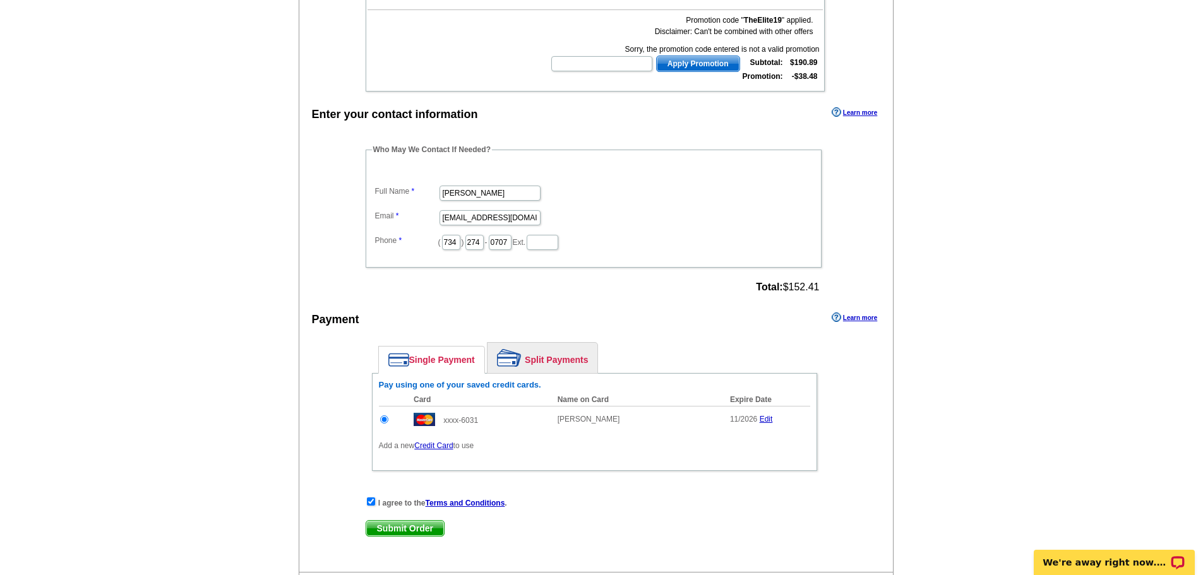
click at [420, 530] on span "Submit Order" at bounding box center [405, 528] width 78 height 15
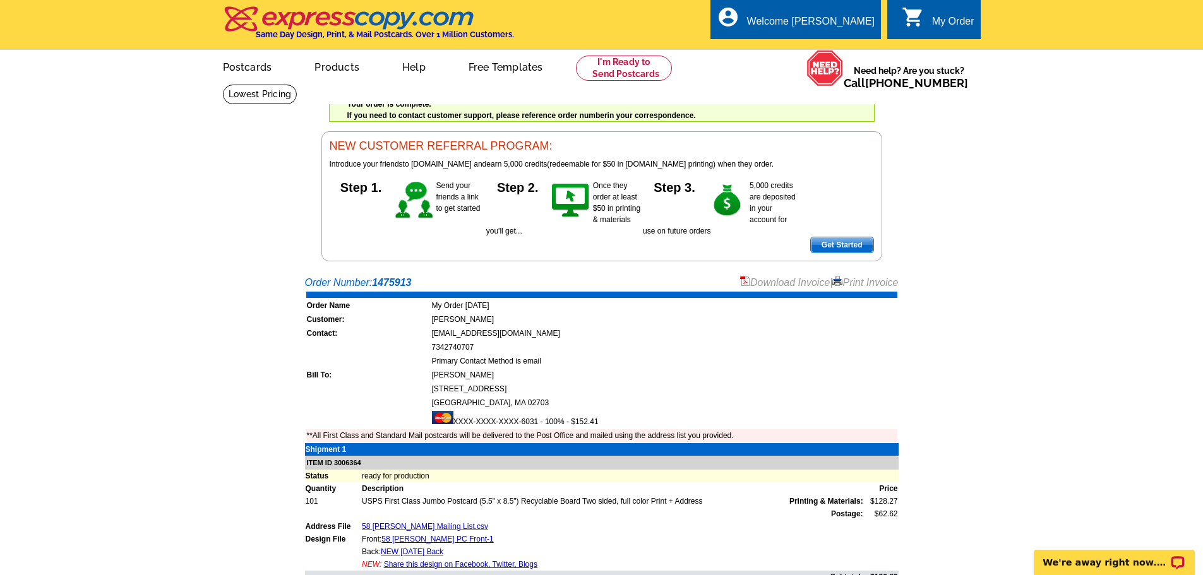
click at [773, 281] on link "Download Invoice" at bounding box center [785, 282] width 90 height 11
click at [607, 65] on link at bounding box center [624, 68] width 97 height 25
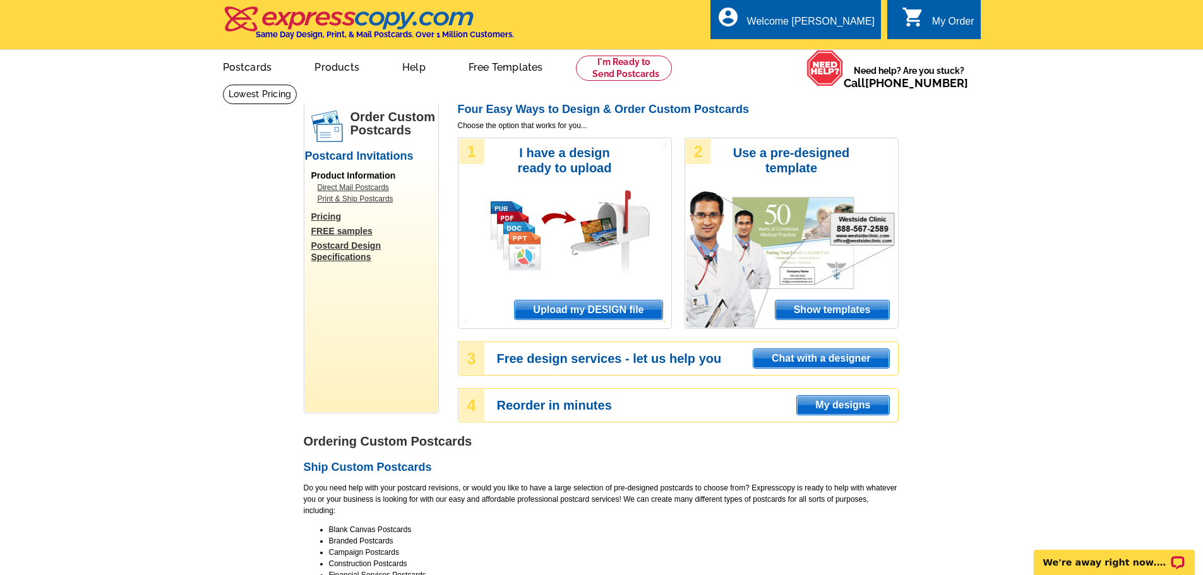
click at [609, 313] on span "Upload my DESIGN file" at bounding box center [588, 310] width 147 height 19
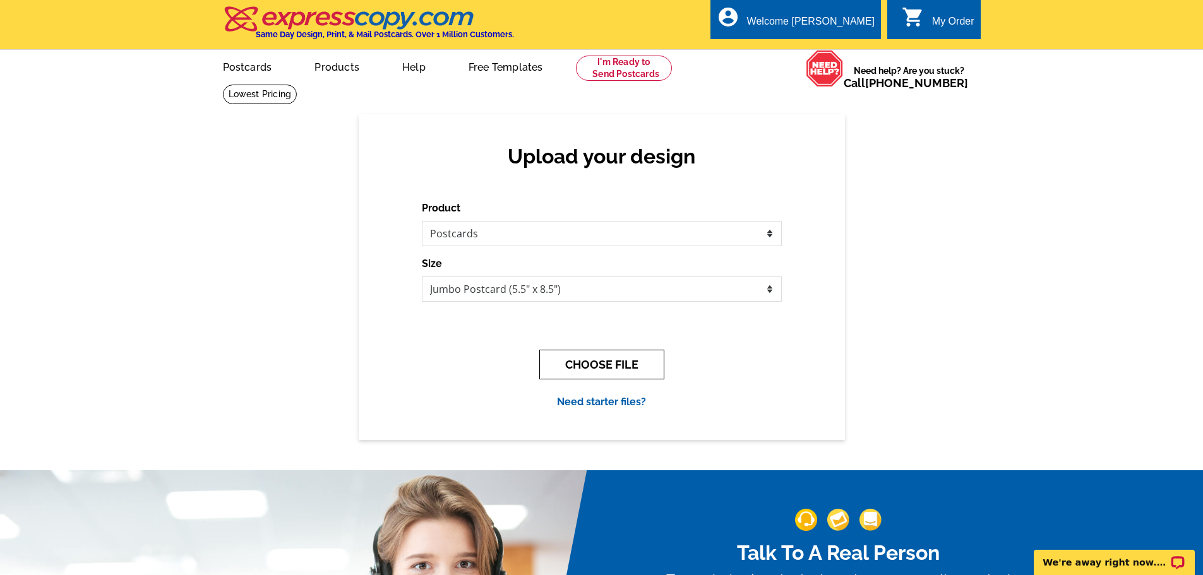
click at [595, 357] on button "CHOOSE FILE" at bounding box center [601, 365] width 125 height 30
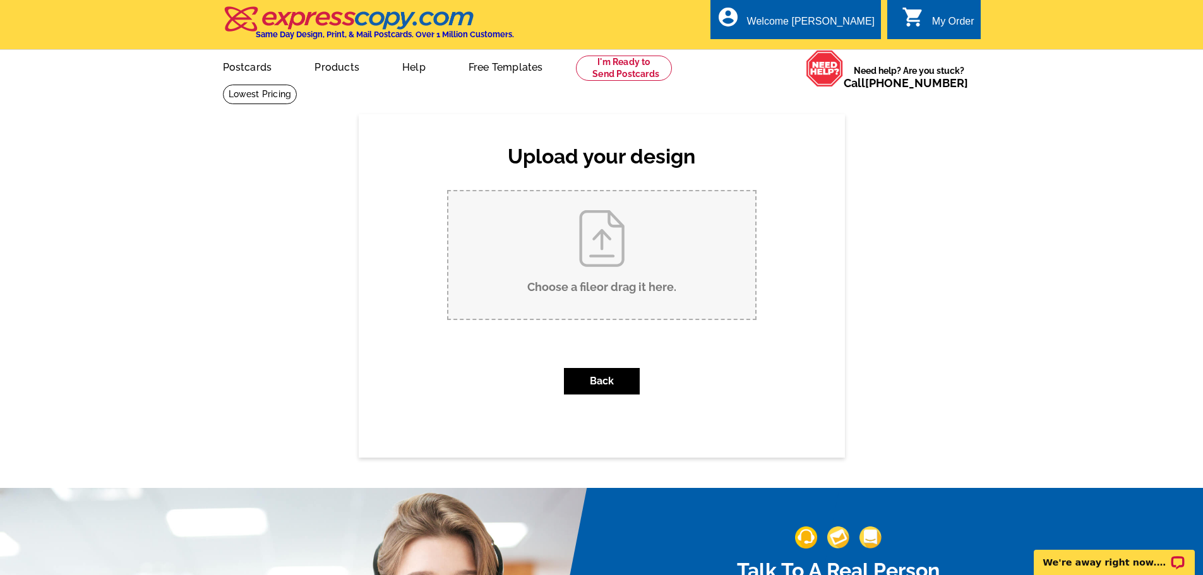
click at [588, 260] on input "Choose a file or drag it here ." at bounding box center [601, 255] width 307 height 128
type input "C:\fakepath\213 N Worcester JS PC.pdf"
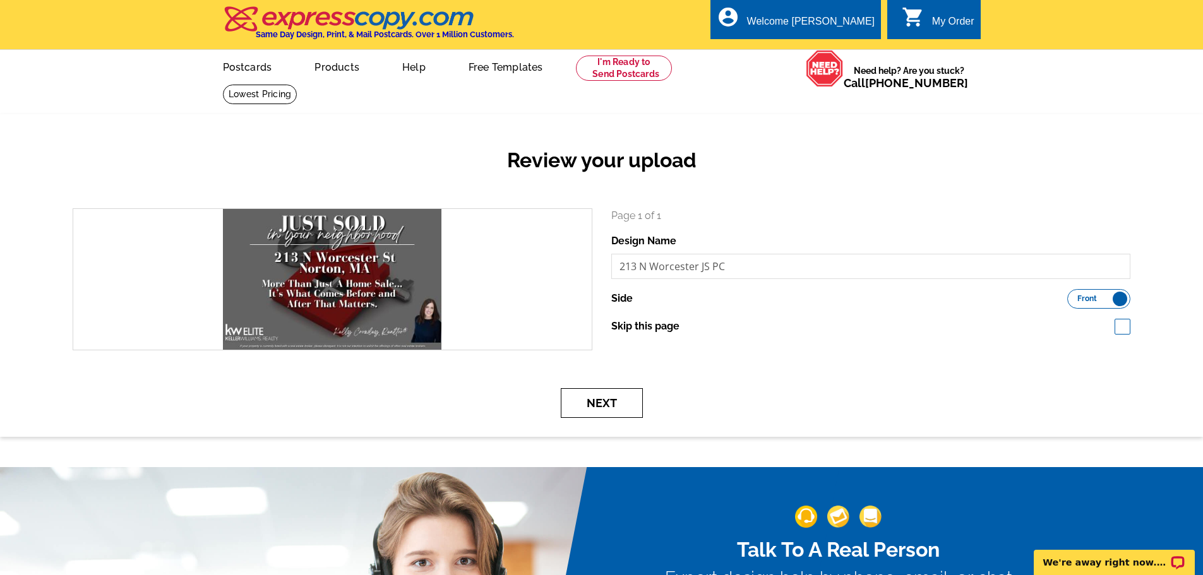
click at [620, 400] on button "Next" at bounding box center [602, 403] width 82 height 30
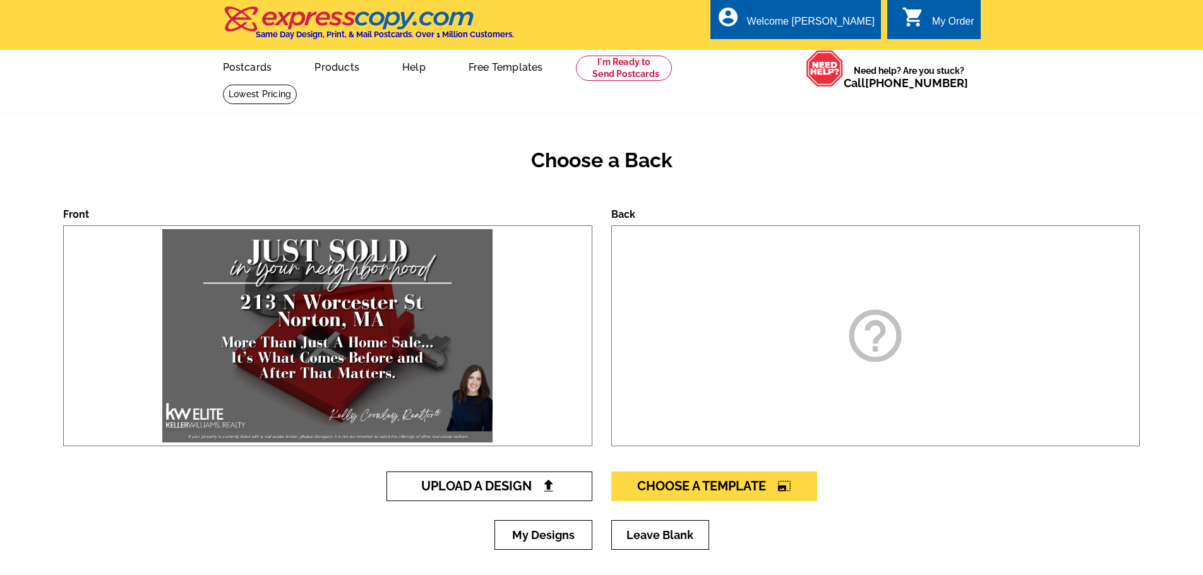
click at [513, 479] on link "Upload A Design" at bounding box center [489, 487] width 206 height 30
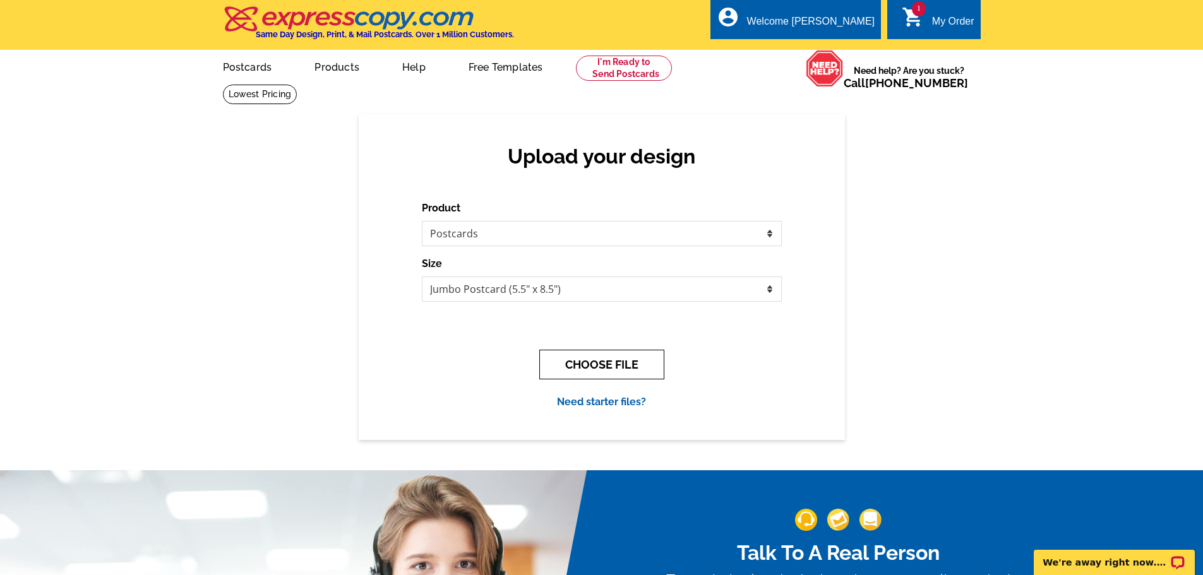
click at [623, 364] on button "CHOOSE FILE" at bounding box center [601, 365] width 125 height 30
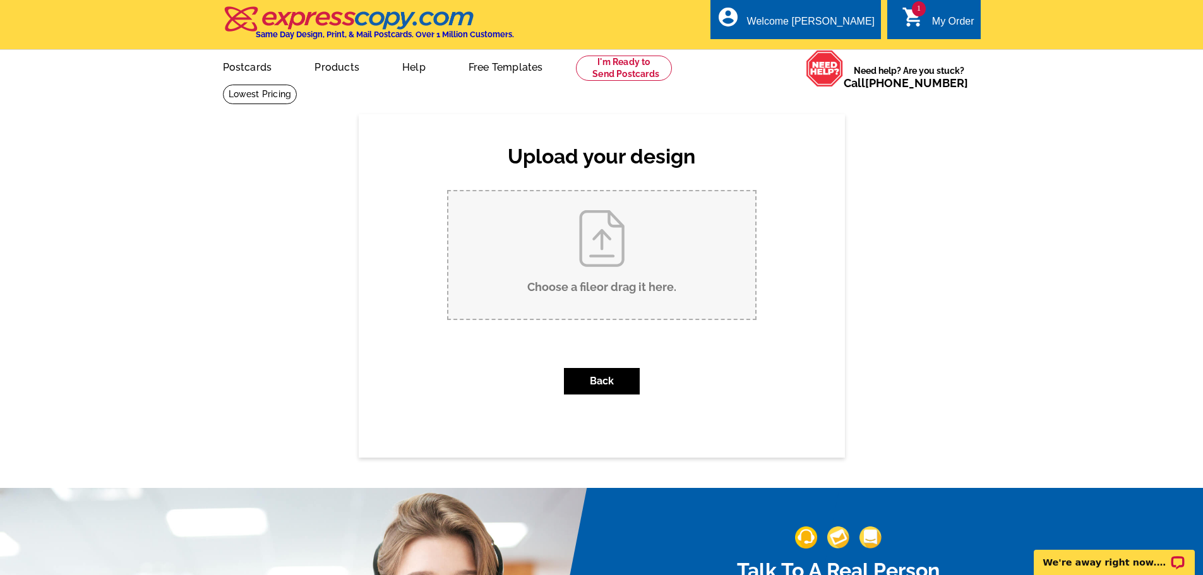
click at [613, 245] on input "Choose a file or drag it here ." at bounding box center [601, 255] width 307 height 128
type input "C:\fakepath\NEW OCT 2025 Back.pdf"
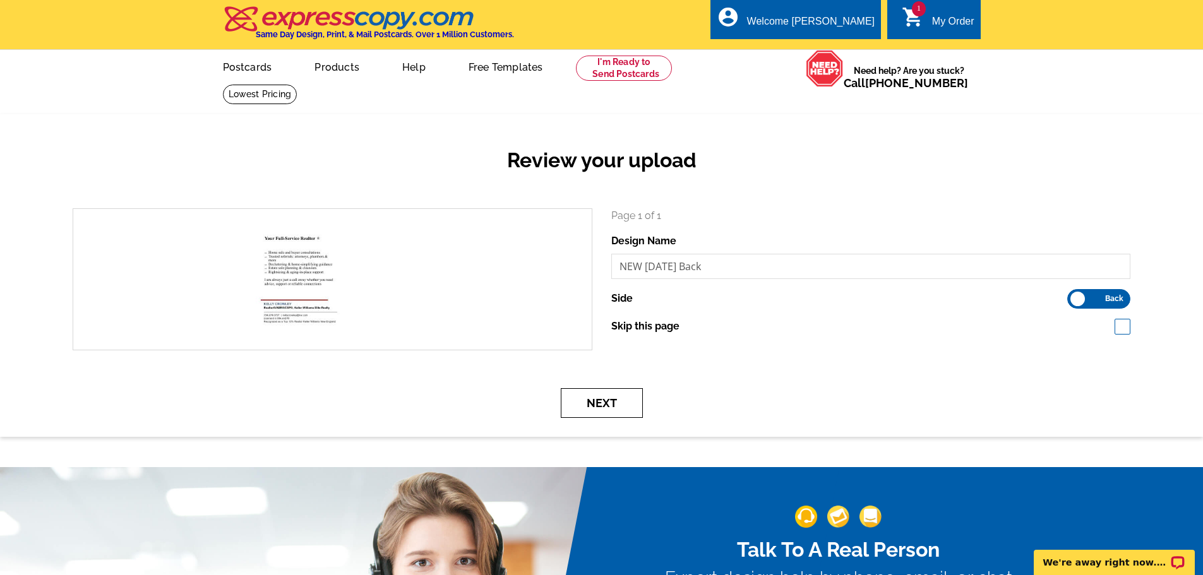
click at [616, 403] on button "Next" at bounding box center [602, 403] width 82 height 30
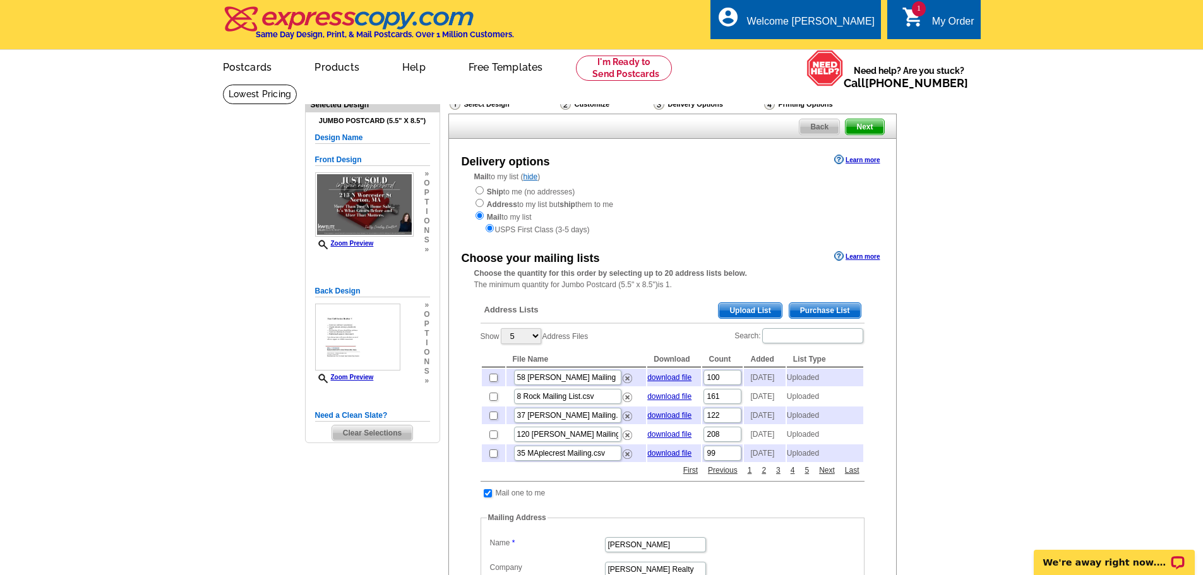
click at [765, 308] on span "Upload List" at bounding box center [750, 310] width 63 height 15
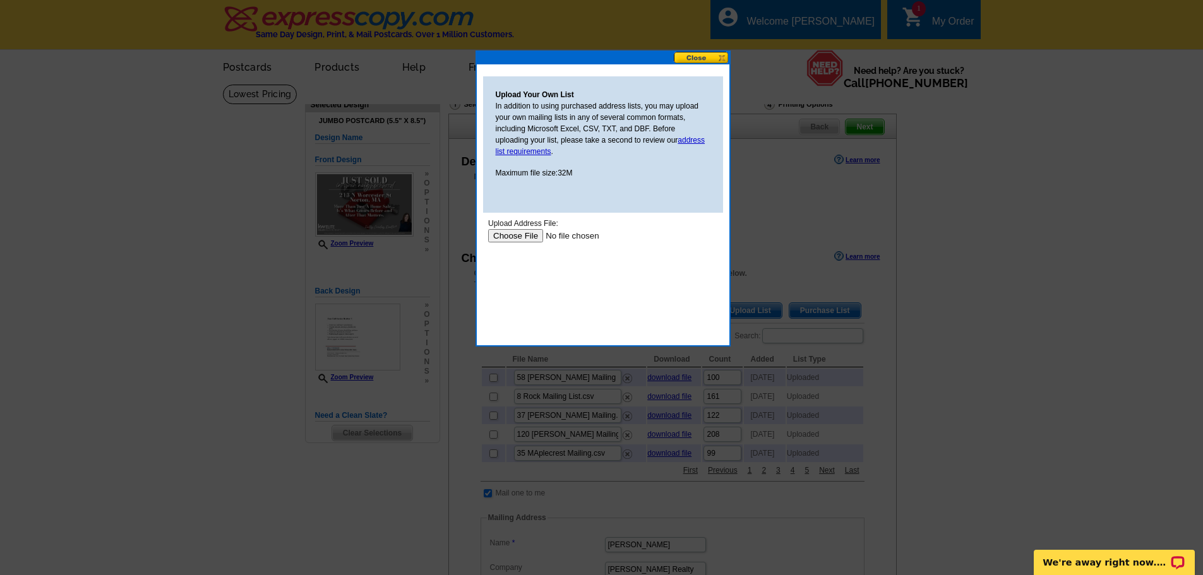
click at [525, 234] on input "file" at bounding box center [567, 235] width 160 height 13
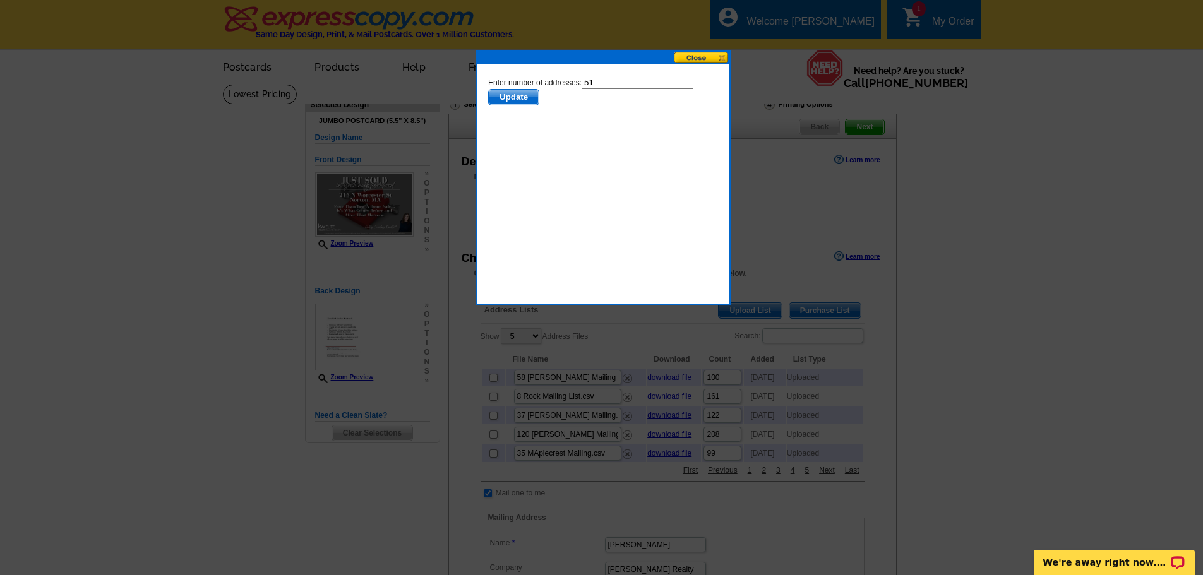
click at [525, 95] on span "Update" at bounding box center [513, 97] width 50 height 15
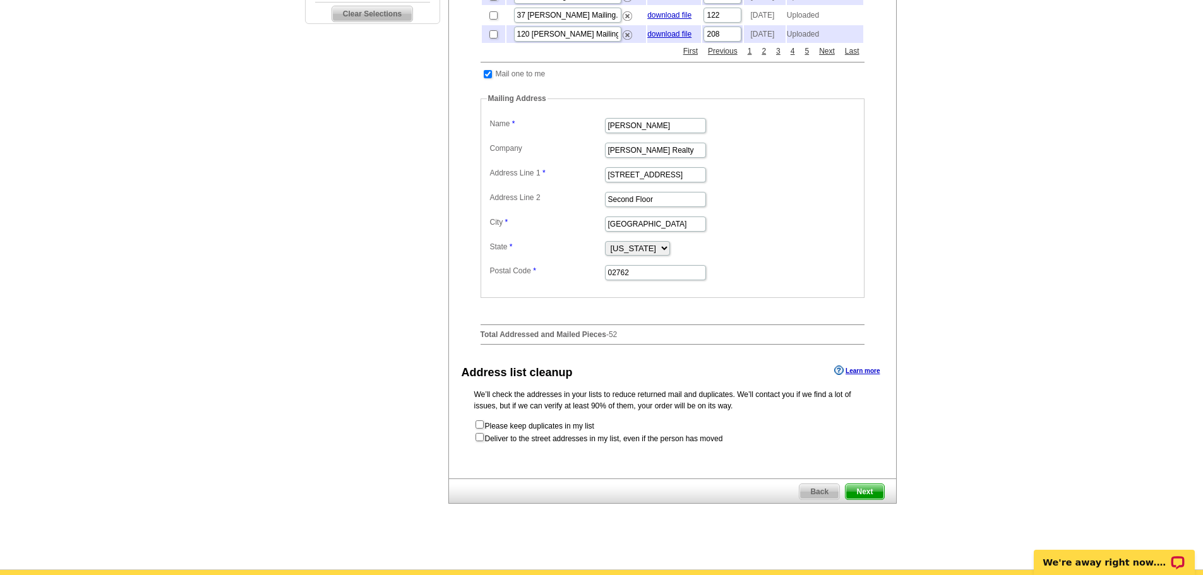
scroll to position [442, 0]
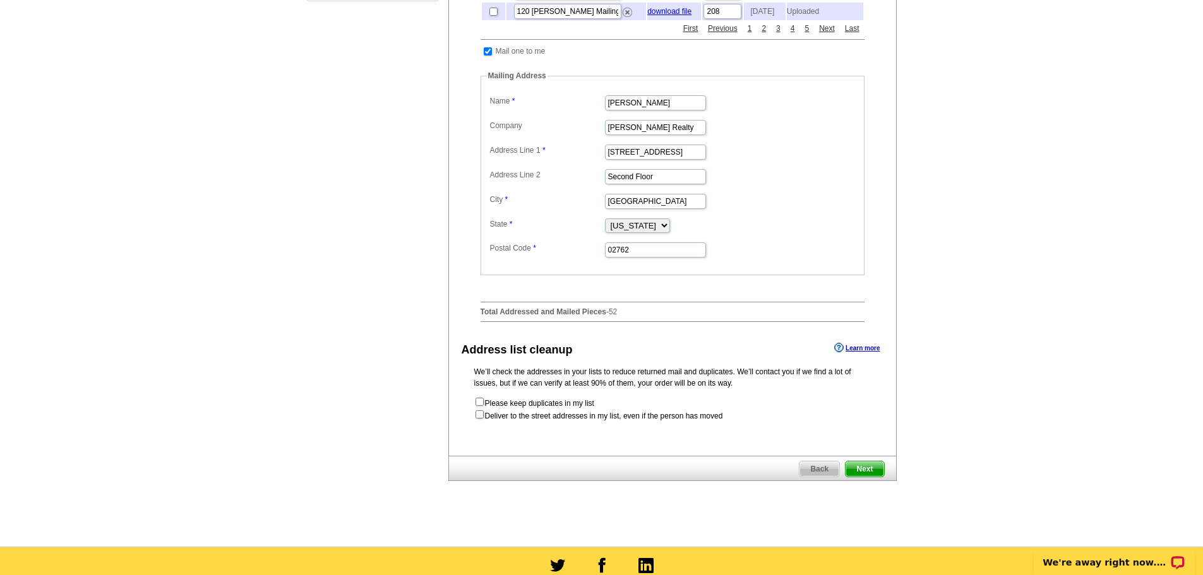
click at [875, 477] on span "Next" at bounding box center [865, 469] width 38 height 15
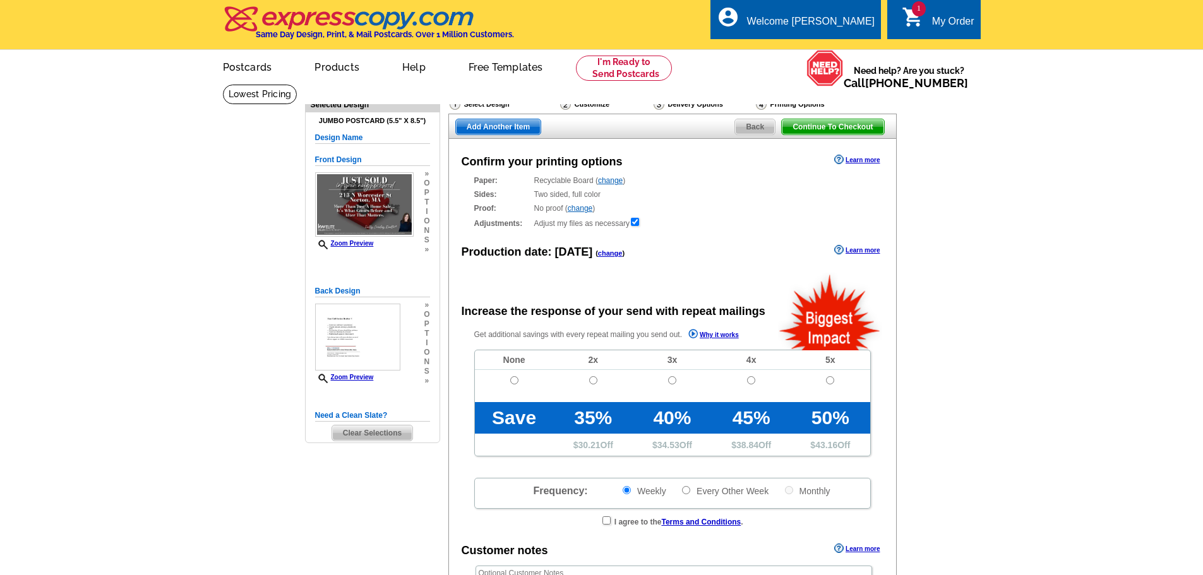
radio input "false"
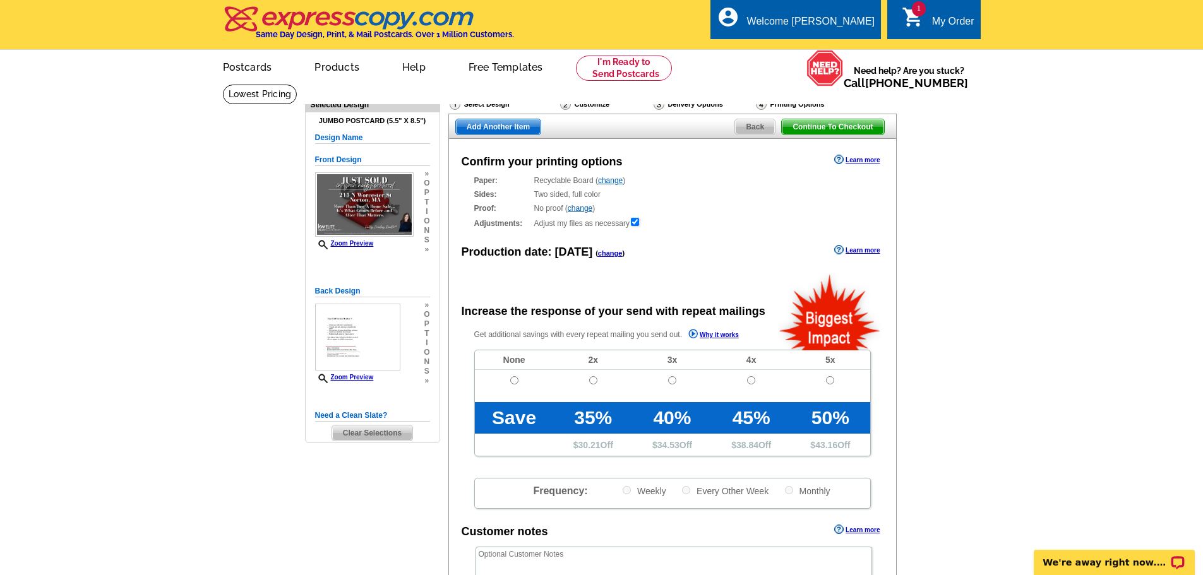
click at [514, 373] on td at bounding box center [514, 386] width 79 height 32
click at [508, 380] on td at bounding box center [514, 386] width 79 height 32
click at [514, 383] on input "radio" at bounding box center [514, 380] width 8 height 8
radio input "true"
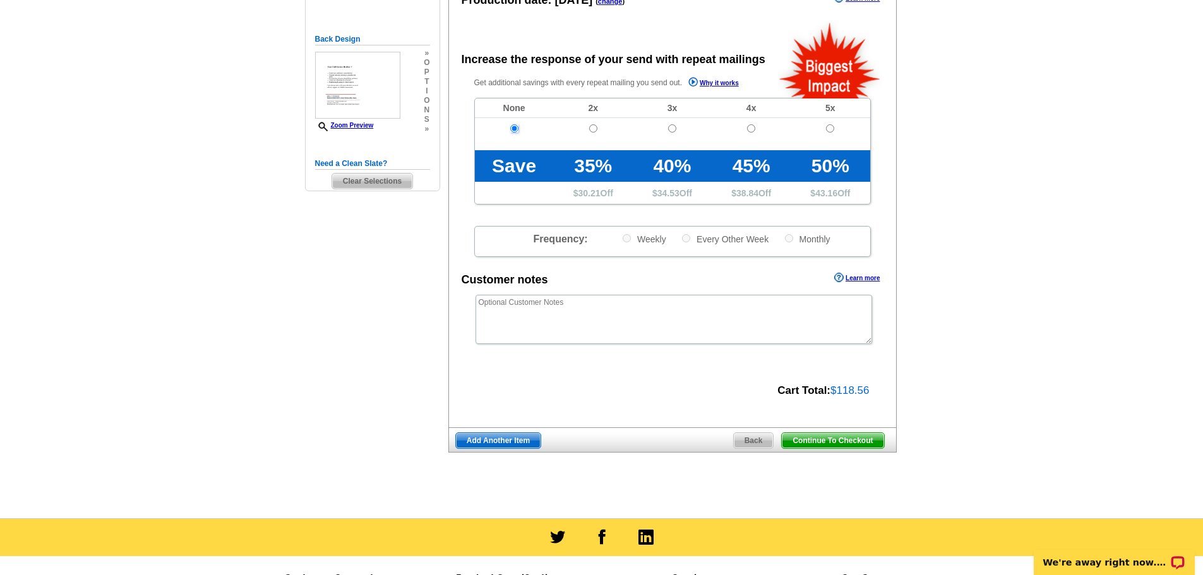
scroll to position [253, 0]
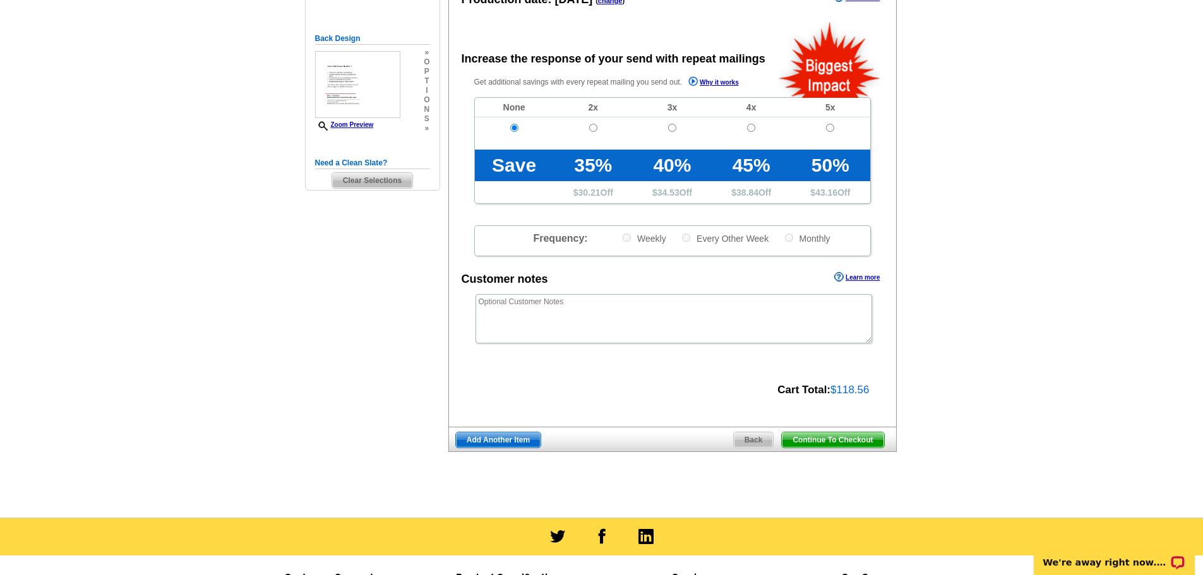
click at [816, 439] on span "Continue To Checkout" at bounding box center [833, 440] width 102 height 15
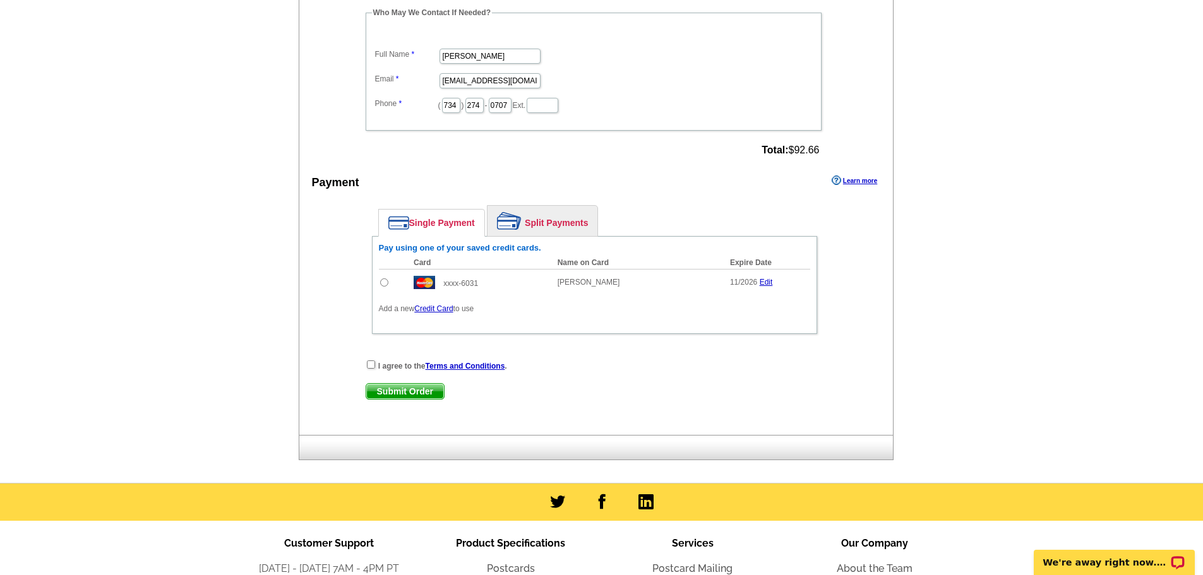
scroll to position [442, 0]
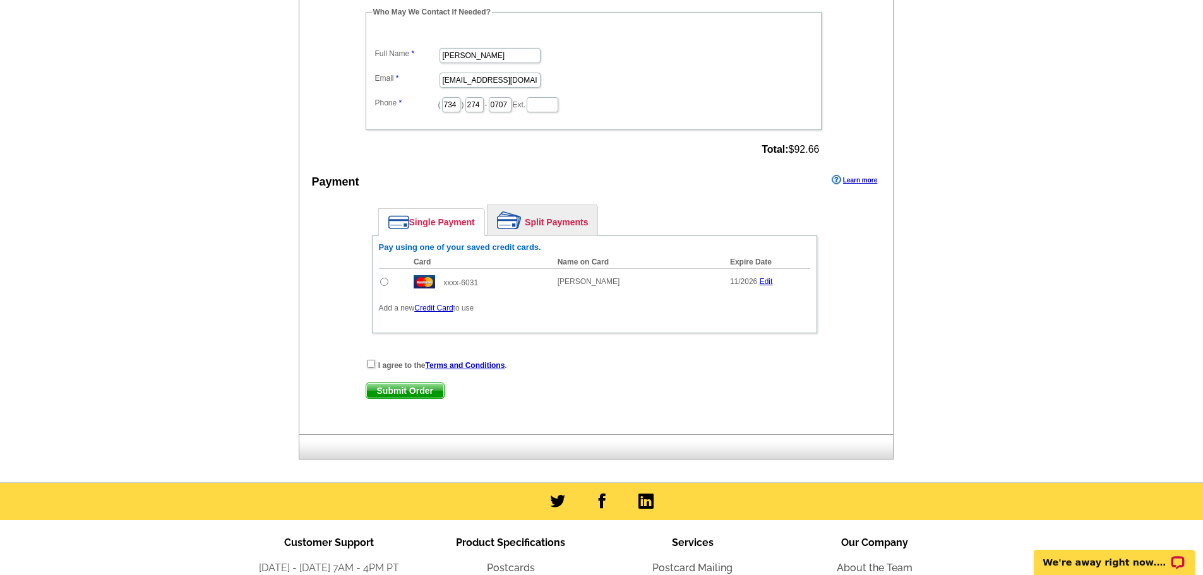
click at [383, 282] on input "radio" at bounding box center [384, 282] width 8 height 8
radio input "true"
click at [368, 363] on input "checkbox" at bounding box center [371, 364] width 8 height 8
checkbox input "true"
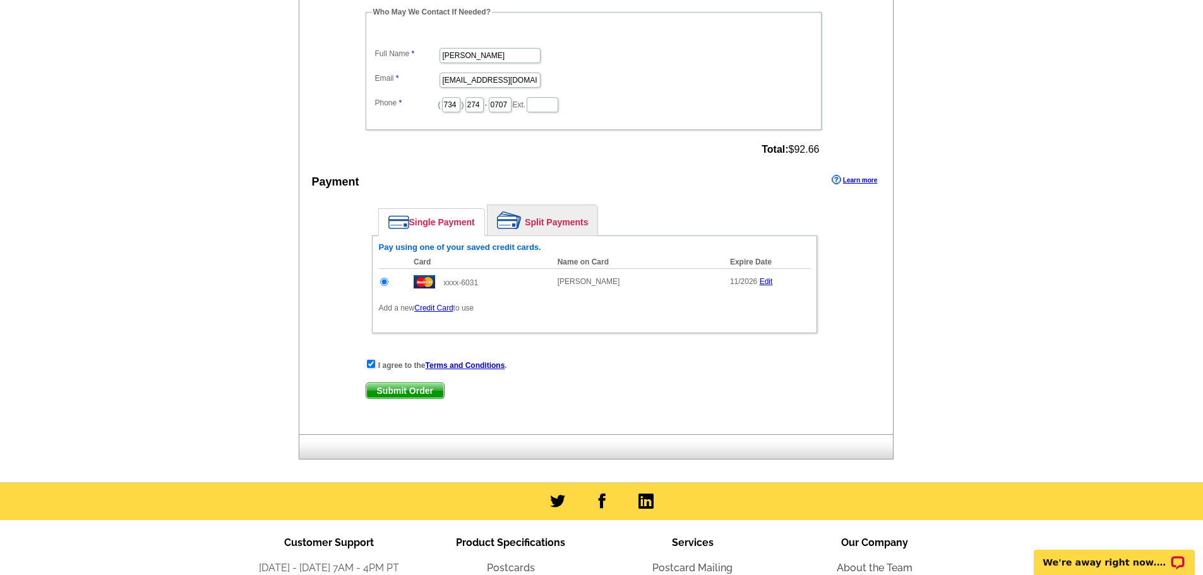
click at [387, 394] on span "Submit Order" at bounding box center [405, 390] width 78 height 15
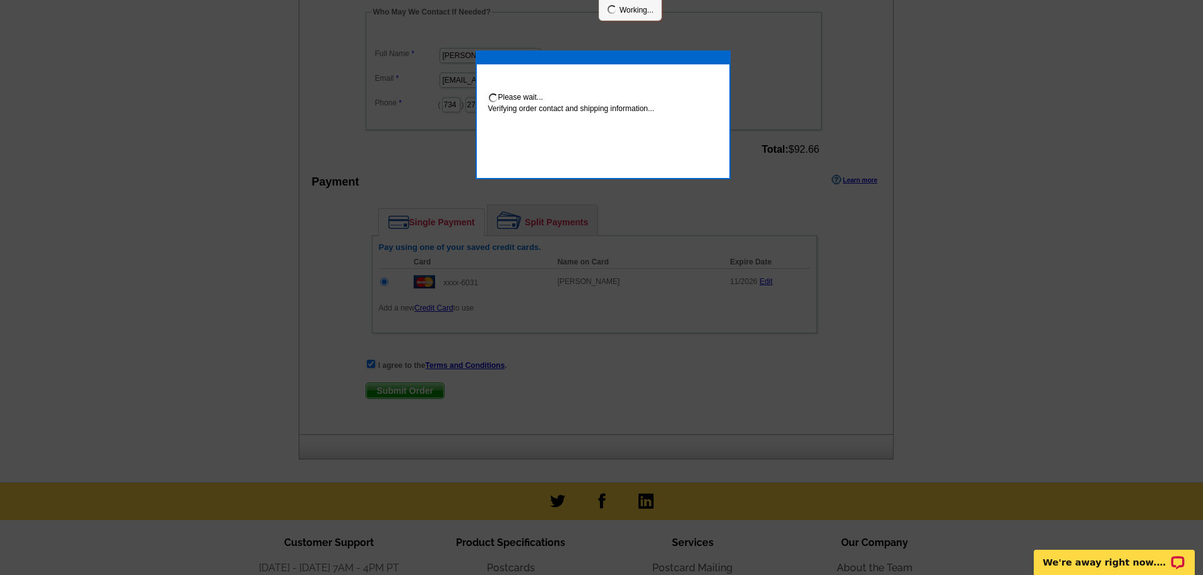
scroll to position [437, 0]
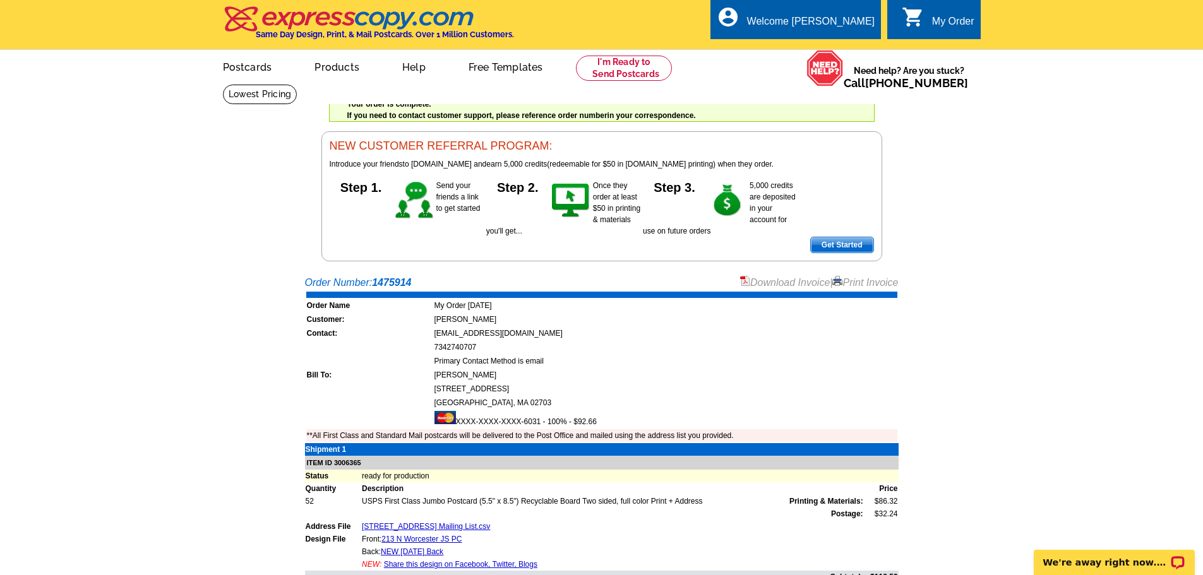
click at [785, 272] on main "Order Number: 1475914 Download Invoice | Print Invoice Order Name My Order [DAT…" at bounding box center [601, 477] width 1203 height 416
click at [791, 284] on link "Download Invoice" at bounding box center [785, 282] width 90 height 11
click at [852, 74] on link "Logout" at bounding box center [854, 71] width 32 height 11
